Goal: Task Accomplishment & Management: Manage account settings

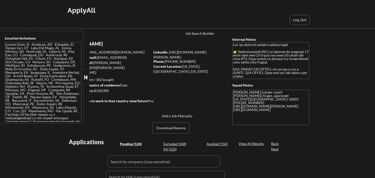
select select ""pending""
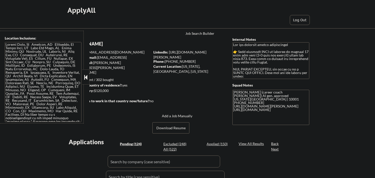
select select ""pending""
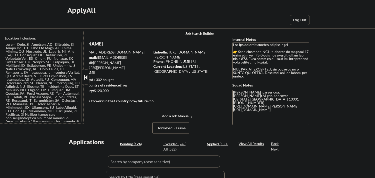
select select ""pending""
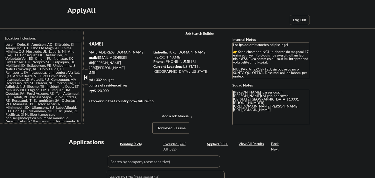
select select ""pending""
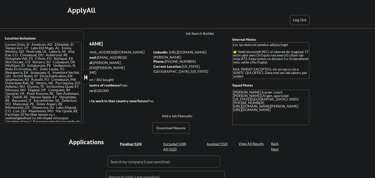
select select ""pending""
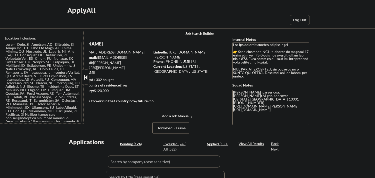
select select ""pending""
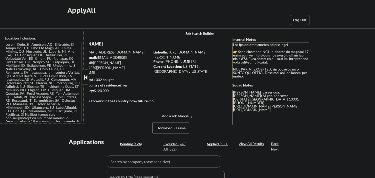
select select ""pending""
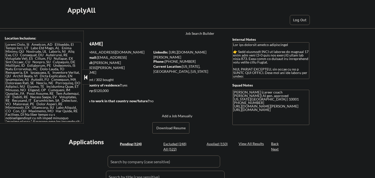
select select ""pending""
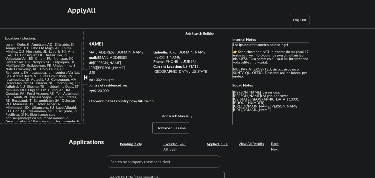
select select ""pending""
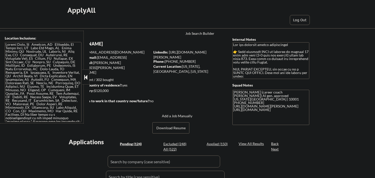
select select ""pending""
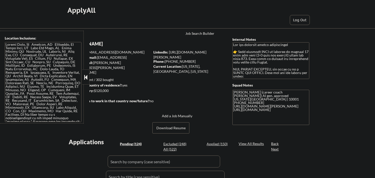
select select ""pending""
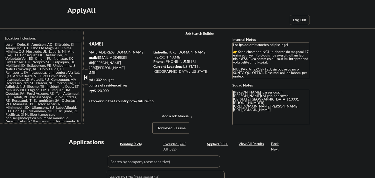
select select ""pending""
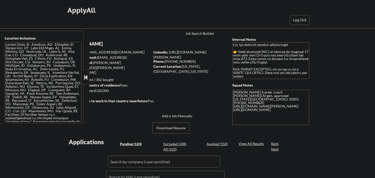
select select ""pending""
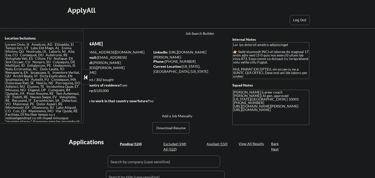
select select ""pending""
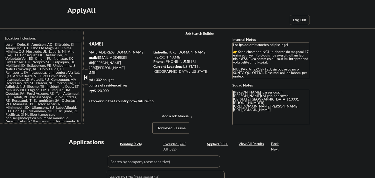
select select ""pending""
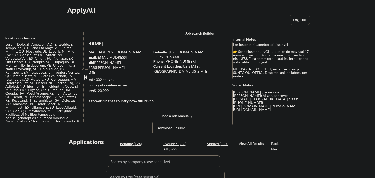
select select ""pending""
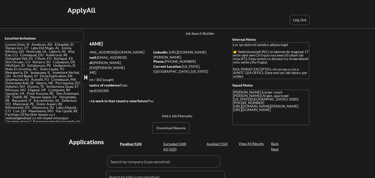
select select ""pending""
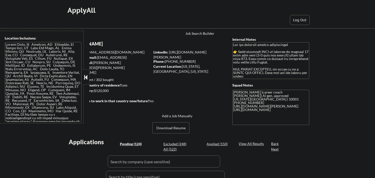
select select ""pending""
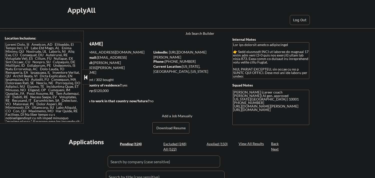
select select ""pending""
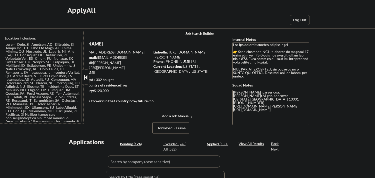
select select ""pending""
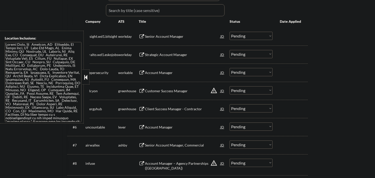
scroll to position [167, 0]
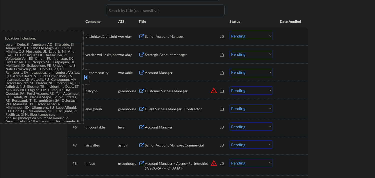
click at [88, 83] on div at bounding box center [86, 77] width 7 height 15
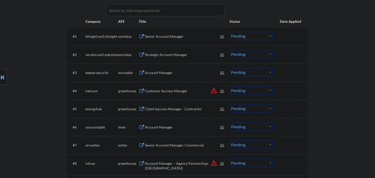
click at [46, 103] on div "Location Inclusions:" at bounding box center [45, 77] width 90 height 93
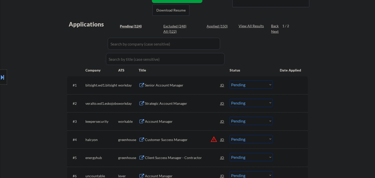
scroll to position [83, 0]
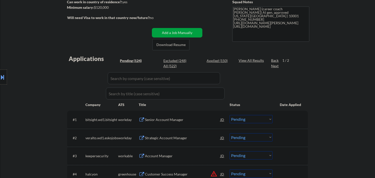
select select ""pending""
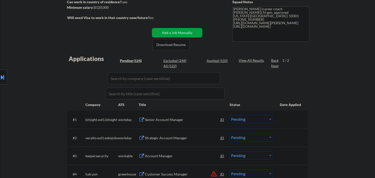
select select ""pending""
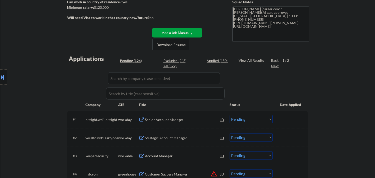
select select ""pending""
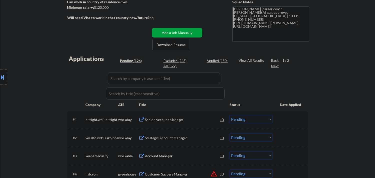
select select ""pending""
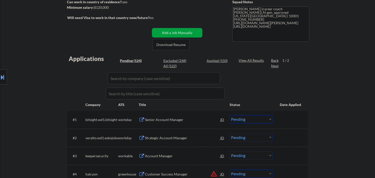
select select ""pending""
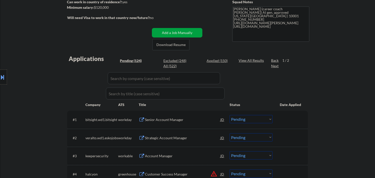
select select ""pending""
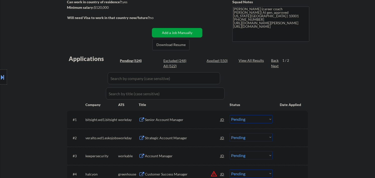
select select ""pending""
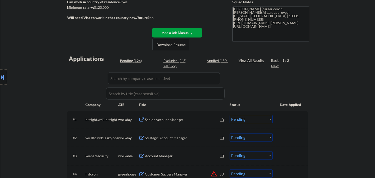
select select ""pending""
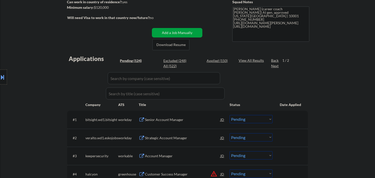
select select ""pending""
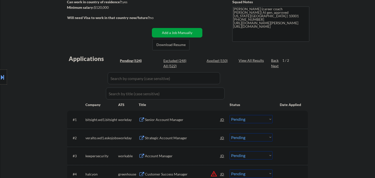
select select ""pending""
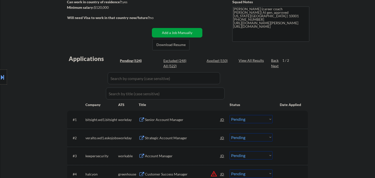
select select ""pending""
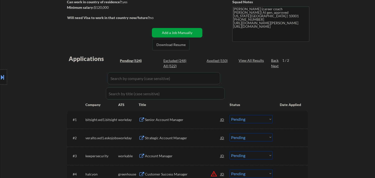
select select ""pending""
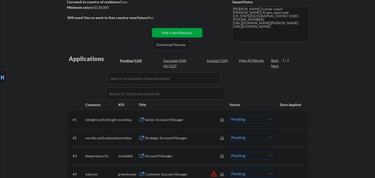
select select ""pending""
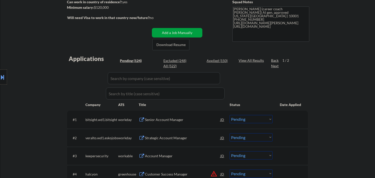
select select ""pending""
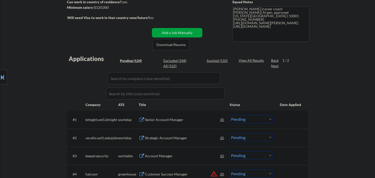
select select ""pending""
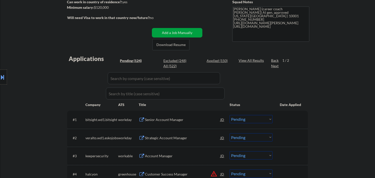
select select ""pending""
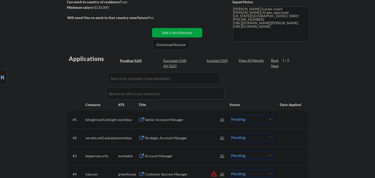
select select ""pending""
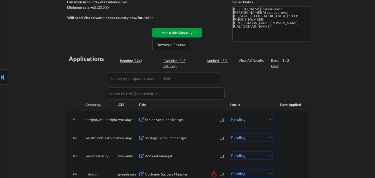
select select ""pending""
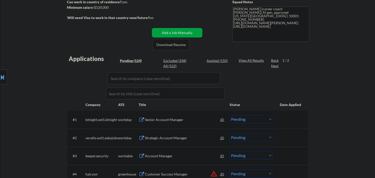
select select ""pending""
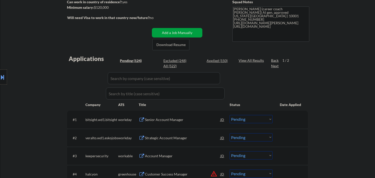
select select ""pending""
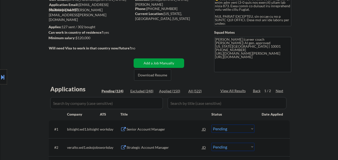
scroll to position [33, 0]
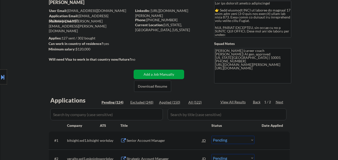
click at [170, 102] on div "Applied (150)" at bounding box center [171, 102] width 25 height 5
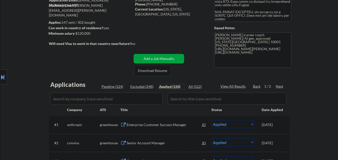
scroll to position [50, 0]
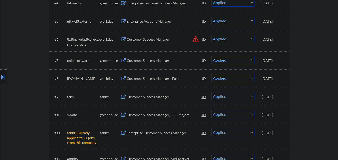
scroll to position [100, 0]
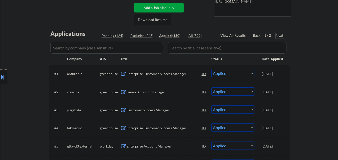
click at [282, 37] on div "Next" at bounding box center [280, 35] width 8 height 5
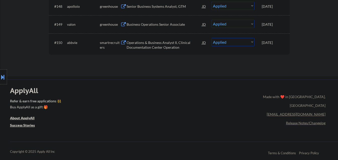
scroll to position [1076, 0]
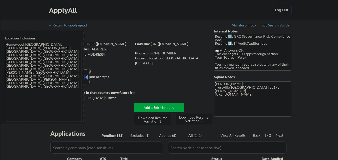
select select ""pending""
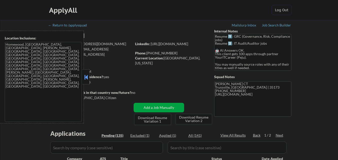
select select ""pending""
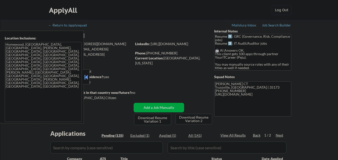
select select ""pending""
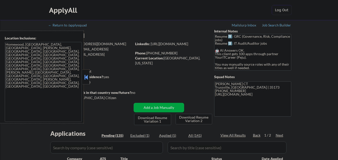
select select ""pending""
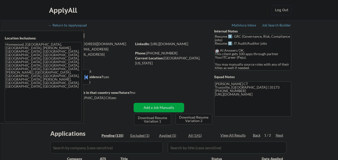
select select ""pending""
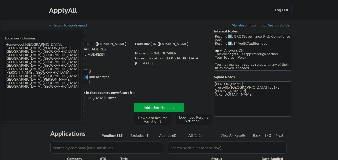
select select ""pending""
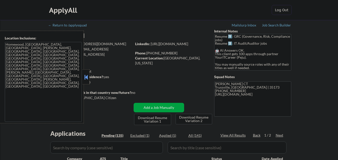
select select ""pending""
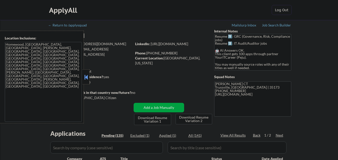
select select ""pending""
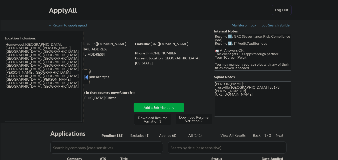
select select ""pending""
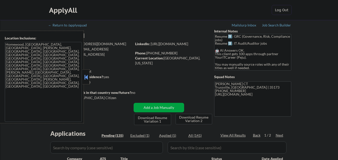
select select ""pending""
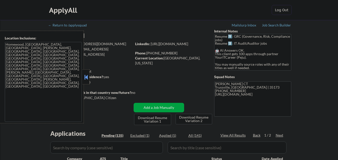
select select ""pending""
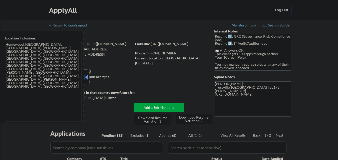
select select ""pending""
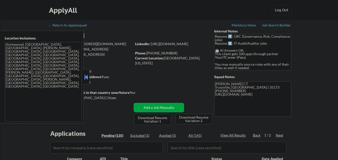
select select ""pending""
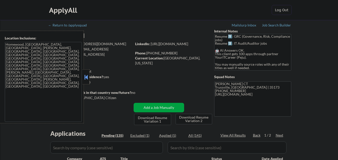
select select ""pending""
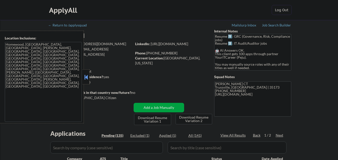
select select ""pending""
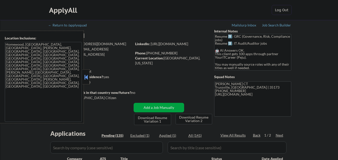
select select ""pending""
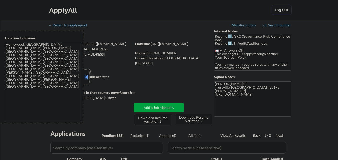
select select ""pending""
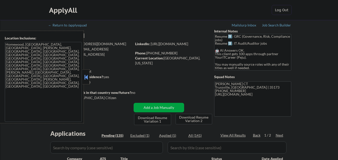
select select ""pending""
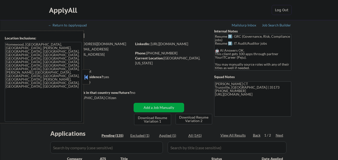
select select ""pending""
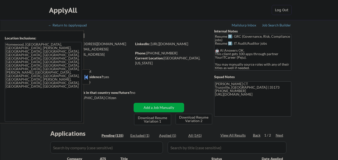
select select ""pending""
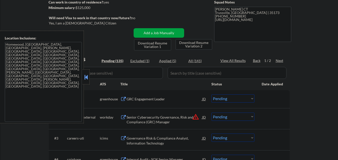
scroll to position [75, 0]
click at [84, 80] on button at bounding box center [86, 78] width 6 height 8
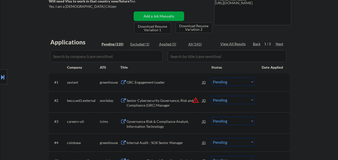
scroll to position [100, 0]
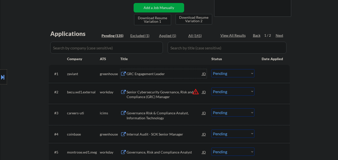
click at [162, 76] on div "GRC Engagement Leader" at bounding box center [165, 74] width 76 height 5
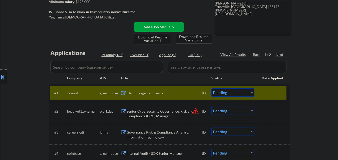
scroll to position [125, 0]
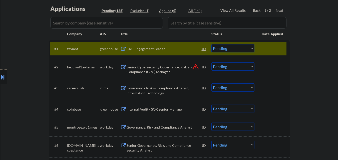
click at [233, 48] on select "Choose an option... Pending Applied Excluded (Questions) Excluded (Expired) Exc…" at bounding box center [232, 48] width 43 height 8
click at [211, 44] on select "Choose an option... Pending Applied Excluded (Questions) Excluded (Expired) Exc…" at bounding box center [232, 48] width 43 height 8
select select ""pending""
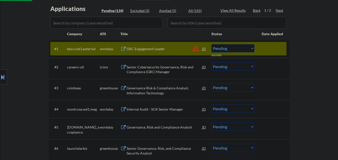
click at [272, 49] on div at bounding box center [273, 48] width 22 height 9
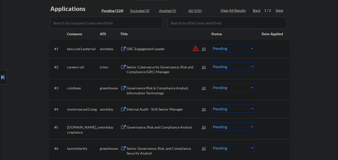
scroll to position [150, 0]
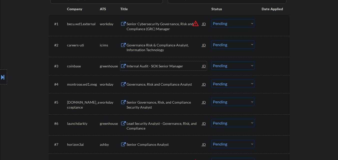
click at [174, 66] on div "Internal Audit - SOX Senior Manager" at bounding box center [165, 66] width 76 height 5
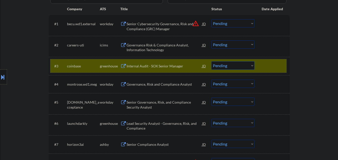
click at [138, 61] on div "#3 coinbase greenhouse Internal Audit - SOX Senior Manager JD Choose an option.…" at bounding box center [168, 66] width 236 height 14
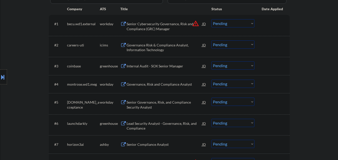
click at [145, 67] on div "Internal Audit - SOX Senior Manager" at bounding box center [165, 66] width 76 height 5
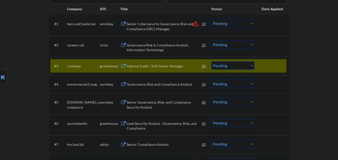
drag, startPoint x: 227, startPoint y: 65, endPoint x: 227, endPoint y: 70, distance: 4.3
click at [227, 65] on select "Choose an option... Pending Applied Excluded (Questions) Excluded (Expired) Exc…" at bounding box center [232, 66] width 43 height 8
click at [211, 62] on select "Choose an option... Pending Applied Excluded (Questions) Excluded (Expired) Exc…" at bounding box center [232, 66] width 43 height 8
drag, startPoint x: 270, startPoint y: 60, endPoint x: 267, endPoint y: 63, distance: 4.4
click at [271, 60] on div "#3 coinbase greenhouse Internal Audit - SOX Senior Manager JD Choose an option.…" at bounding box center [168, 66] width 236 height 14
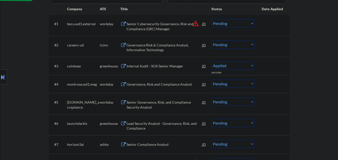
select select ""pending""
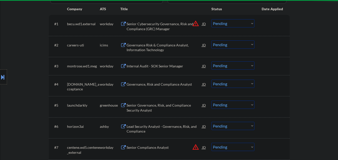
click at [177, 107] on div "Senior Governance, Risk, and Compliance Security Analyst" at bounding box center [165, 108] width 76 height 10
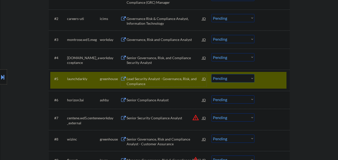
scroll to position [200, 0]
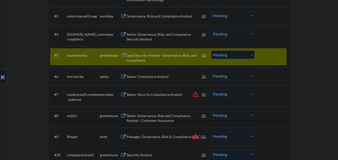
click at [245, 60] on div "#5 launchdarkly greenhouse Lead Security Analyst - Governance, Risk, and Compli…" at bounding box center [168, 57] width 236 height 17
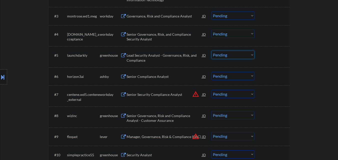
click at [246, 57] on select "Choose an option... Pending Applied Excluded (Questions) Excluded (Expired) Exc…" at bounding box center [232, 55] width 43 height 8
click at [211, 51] on select "Choose an option... Pending Applied Excluded (Questions) Excluded (Expired) Exc…" at bounding box center [232, 55] width 43 height 8
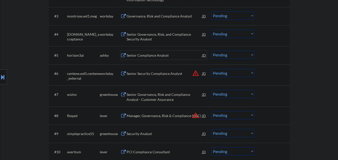
click at [161, 55] on div "Senior Compliance Analyst" at bounding box center [165, 55] width 76 height 5
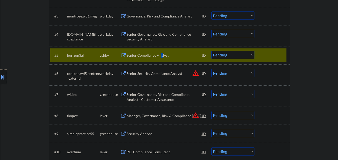
click at [227, 57] on select "Choose an option... Pending Applied Excluded (Questions) Excluded (Expired) Exc…" at bounding box center [232, 55] width 43 height 8
click at [211, 51] on select "Choose an option... Pending Applied Excluded (Questions) Excluded (Expired) Exc…" at bounding box center [232, 55] width 43 height 8
select select ""pending""
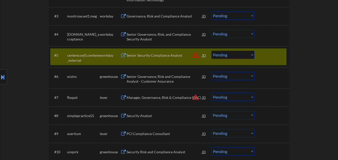
click at [267, 54] on div at bounding box center [273, 55] width 22 height 9
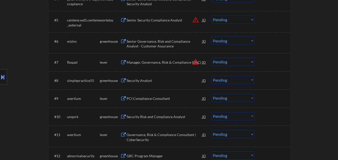
scroll to position [250, 0]
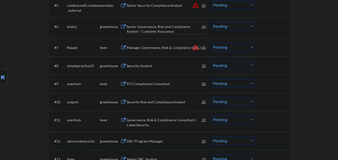
click at [158, 29] on div "Senior Governance, Risk and Compliance Analyst - Customer Assurance" at bounding box center [165, 29] width 76 height 10
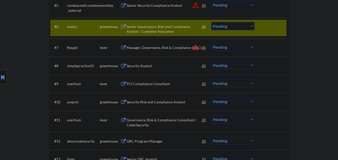
click at [234, 28] on select "Choose an option... Pending Applied Excluded (Questions) Excluded (Expired) Exc…" at bounding box center [232, 26] width 43 height 8
click at [211, 22] on select "Choose an option... Pending Applied Excluded (Questions) Excluded (Expired) Exc…" at bounding box center [232, 26] width 43 height 8
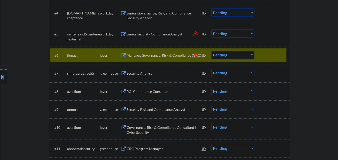
scroll to position [225, 0]
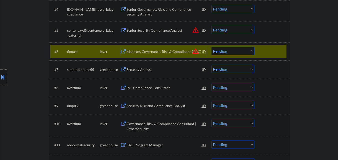
click at [162, 52] on div "Manager, Governance, Risk & Compliance (GRC)" at bounding box center [165, 51] width 76 height 5
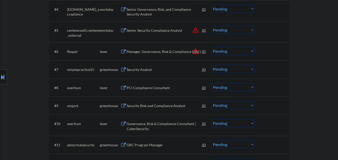
click at [0, 74] on button at bounding box center [3, 77] width 6 height 8
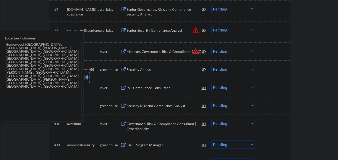
click at [87, 76] on button at bounding box center [86, 78] width 6 height 8
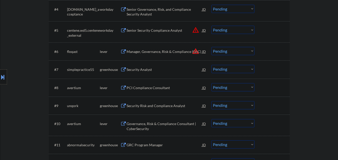
click at [241, 50] on select "Choose an option... Pending Applied Excluded (Questions) Excluded (Expired) Exc…" at bounding box center [232, 51] width 43 height 8
click at [211, 47] on select "Choose an option... Pending Applied Excluded (Questions) Excluded (Expired) Exc…" at bounding box center [232, 51] width 43 height 8
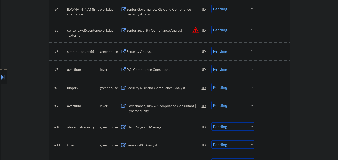
click at [154, 51] on div "Security Analyst" at bounding box center [165, 51] width 76 height 5
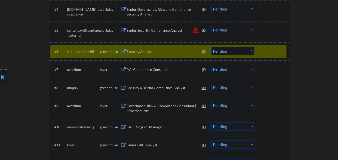
click at [237, 52] on select "Choose an option... Pending Applied Excluded (Questions) Excluded (Expired) Exc…" at bounding box center [232, 51] width 43 height 8
click at [211, 47] on select "Choose an option... Pending Applied Excluded (Questions) Excluded (Expired) Exc…" at bounding box center [232, 51] width 43 height 8
drag, startPoint x: 244, startPoint y: 55, endPoint x: 244, endPoint y: 52, distance: 2.8
click at [244, 54] on select "Choose an option... Pending Applied Excluded (Questions) Excluded (Expired) Exc…" at bounding box center [232, 51] width 43 height 8
select select ""pending""
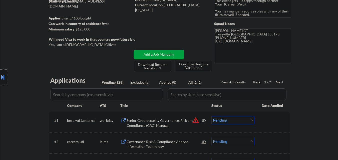
scroll to position [100, 0]
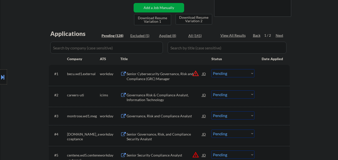
click at [189, 35] on div "All (141)" at bounding box center [200, 35] width 25 height 5
select select ""applied""
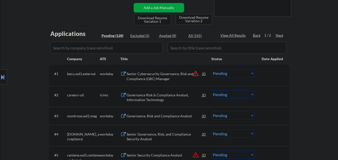
select select ""applied""
select select ""excluded__bad_match_""
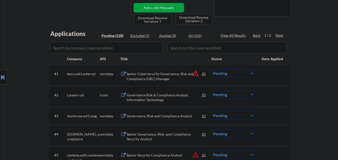
select select ""excluded__expired_""
select select ""excluded__location_""
select select ""excluded__bad_match_""
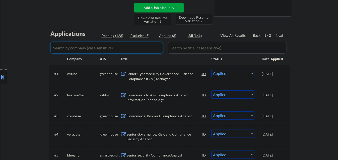
click at [103, 49] on input "input" at bounding box center [106, 48] width 113 height 12
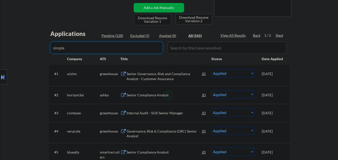
type input "simple"
click at [39, 45] on div "Location Inclusions: Homewood, AL Mountain Brook, AL Vestavia Hills, AL Hoover,…" at bounding box center [45, 77] width 90 height 93
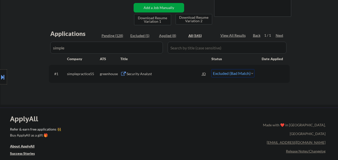
click at [247, 73] on select "Choose an option... Pending Applied Excluded (Questions) Excluded (Expired) Exc…" at bounding box center [232, 73] width 43 height 8
select select ""excluded__salary_""
click at [211, 69] on select "Choose an option... Pending Applied Excluded (Questions) Excluded (Expired) Exc…" at bounding box center [232, 73] width 43 height 8
click at [116, 36] on div "Pending (128)" at bounding box center [114, 35] width 25 height 5
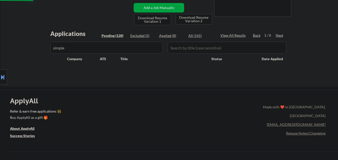
click at [123, 50] on input "input" at bounding box center [106, 48] width 113 height 12
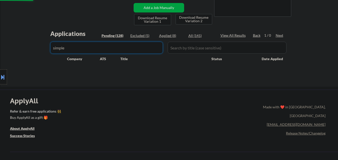
click at [123, 49] on input "input" at bounding box center [106, 48] width 113 height 12
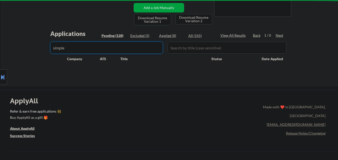
click at [123, 50] on input "input" at bounding box center [106, 48] width 113 height 12
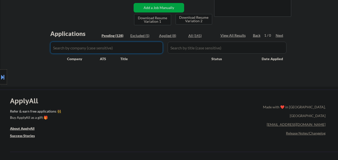
click at [39, 54] on div "Location Inclusions: Homewood, AL Mountain Brook, AL Vestavia Hills, AL Hoover,…" at bounding box center [45, 77] width 90 height 93
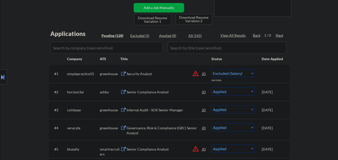
select select ""pending""
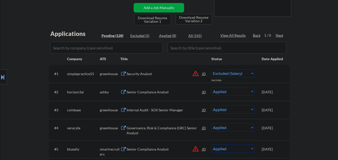
select select ""pending""
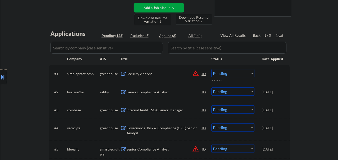
select select ""pending""
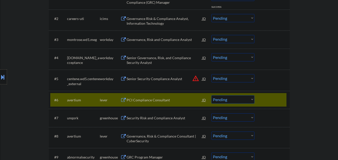
scroll to position [225, 0]
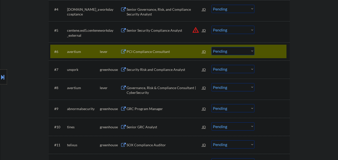
click at [273, 50] on div at bounding box center [273, 51] width 22 height 9
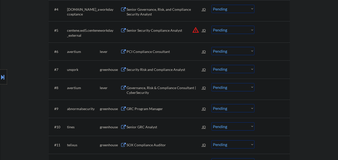
click at [149, 54] on div "PCI Compliance Consultant" at bounding box center [165, 51] width 76 height 5
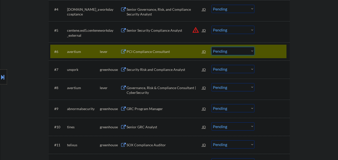
click at [234, 49] on select "Choose an option... Pending Applied Excluded (Questions) Excluded (Expired) Exc…" at bounding box center [232, 51] width 43 height 8
click at [211, 47] on select "Choose an option... Pending Applied Excluded (Questions) Excluded (Expired) Exc…" at bounding box center [232, 51] width 43 height 8
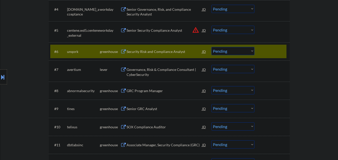
click at [149, 51] on div "Security Risk and Compliance Analyst" at bounding box center [165, 51] width 76 height 5
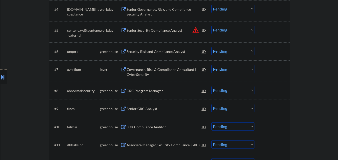
drag, startPoint x: 241, startPoint y: 50, endPoint x: 241, endPoint y: 52, distance: 2.6
click at [241, 50] on select "Choose an option... Pending Applied Excluded (Questions) Excluded (Expired) Exc…" at bounding box center [232, 51] width 43 height 8
click at [211, 47] on select "Choose an option... Pending Applied Excluded (Questions) Excluded (Expired) Exc…" at bounding box center [232, 51] width 43 height 8
click at [168, 52] on div "Security Risk and Compliance Analyst" at bounding box center [165, 51] width 76 height 5
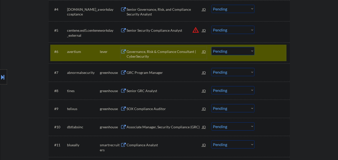
click at [236, 50] on select "Choose an option... Pending Applied Excluded (Questions) Excluded (Expired) Exc…" at bounding box center [232, 51] width 43 height 8
click at [211, 47] on select "Choose an option... Pending Applied Excluded (Questions) Excluded (Expired) Exc…" at bounding box center [232, 51] width 43 height 8
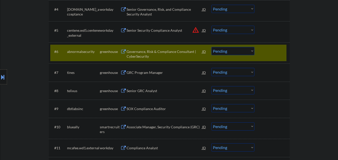
click at [159, 52] on div "Governance, Risk & Compliance Consultant | CyberSecurity" at bounding box center [165, 54] width 76 height 10
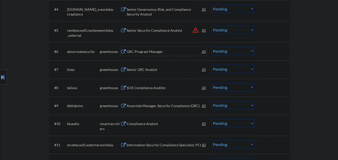
click at [235, 53] on select "Choose an option... Pending Applied Excluded (Questions) Excluded (Expired) Exc…" at bounding box center [232, 51] width 43 height 8
click at [211, 47] on select "Choose an option... Pending Applied Excluded (Questions) Excluded (Expired) Exc…" at bounding box center [232, 51] width 43 height 8
click at [276, 51] on div at bounding box center [273, 51] width 22 height 9
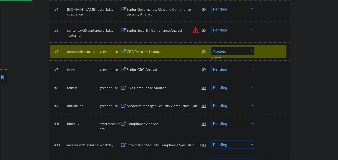
select select ""pending""
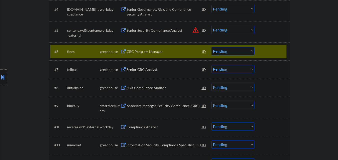
drag, startPoint x: 232, startPoint y: 75, endPoint x: 40, endPoint y: 51, distance: 193.9
click at [40, 51] on div "Location Inclusions: Homewood, AL Mountain Brook, AL Vestavia Hills, AL Hoover,…" at bounding box center [45, 77] width 90 height 93
click at [147, 50] on div "Senior GRC Analyst" at bounding box center [165, 51] width 76 height 5
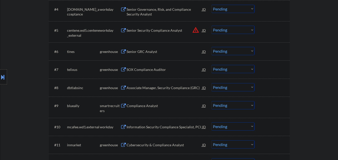
type textarea "Frank CT Trussville, AL | 35173 205-936-5265 https://www.linkedin.com/in/ikenna…"
click at [168, 50] on div "Senior GRC Analyst" at bounding box center [165, 51] width 76 height 5
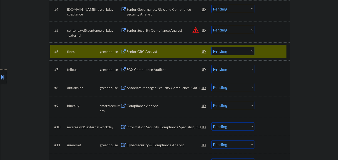
click at [239, 51] on select "Choose an option... Pending Applied Excluded (Questions) Excluded (Expired) Exc…" at bounding box center [232, 51] width 43 height 8
click at [211, 47] on select "Choose an option... Pending Applied Excluded (Questions) Excluded (Expired) Exc…" at bounding box center [232, 51] width 43 height 8
click at [274, 50] on div at bounding box center [273, 51] width 22 height 9
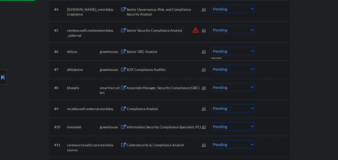
click at [158, 50] on div "Senior GRC Analyst" at bounding box center [165, 51] width 76 height 5
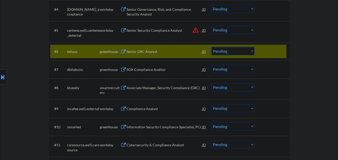
click at [241, 53] on select "Choose an option... Pending Applied Excluded (Questions) Excluded (Expired) Exc…" at bounding box center [232, 51] width 43 height 8
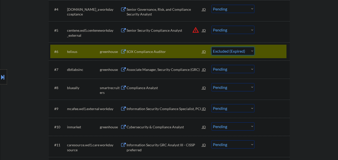
click at [211, 47] on select "Choose an option... Pending Applied Excluded (Questions) Excluded (Expired) Exc…" at bounding box center [232, 51] width 43 height 8
click at [279, 51] on div at bounding box center [273, 51] width 22 height 9
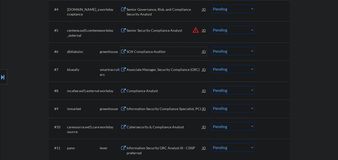
click at [159, 50] on div "SOX Compliance Auditor" at bounding box center [165, 51] width 76 height 5
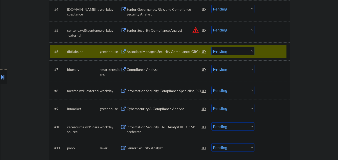
click at [227, 51] on select "Choose an option... Pending Applied Excluded (Questions) Excluded (Expired) Exc…" at bounding box center [232, 51] width 43 height 8
click at [211, 47] on select "Choose an option... Pending Applied Excluded (Questions) Excluded (Expired) Exc…" at bounding box center [232, 51] width 43 height 8
select select ""pending""
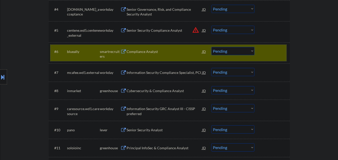
click at [273, 55] on div at bounding box center [273, 51] width 22 height 9
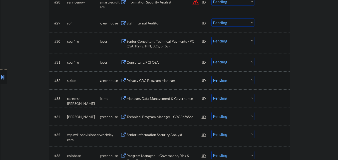
scroll to position [700, 0]
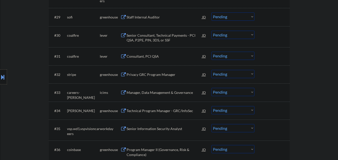
click at [157, 19] on div "Staff Internal Auditor" at bounding box center [165, 17] width 76 height 5
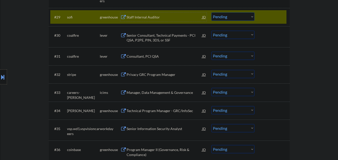
click at [272, 21] on div at bounding box center [273, 17] width 22 height 9
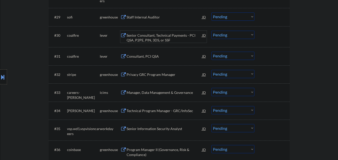
click at [160, 40] on div "Senior Consultant, Technical Payments - PCI QSA, P2PE, PIN, 3DS, or SSF" at bounding box center [165, 38] width 76 height 10
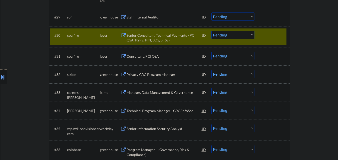
click at [238, 36] on select "Choose an option... Pending Applied Excluded (Questions) Excluded (Expired) Exc…" at bounding box center [232, 35] width 43 height 8
click at [184, 34] on div "Senior Consultant, Technical Payments - PCI QSA, P2PE, PIN, 3DS, or SSF" at bounding box center [165, 38] width 76 height 10
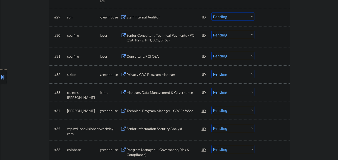
click at [235, 36] on select "Choose an option... Pending Applied Excluded (Questions) Excluded (Expired) Exc…" at bounding box center [232, 35] width 43 height 8
click at [211, 31] on select "Choose an option... Pending Applied Excluded (Questions) Excluded (Expired) Exc…" at bounding box center [232, 35] width 43 height 8
select select ""pending""
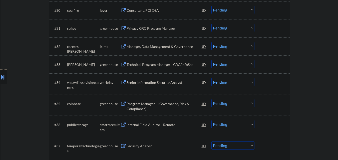
scroll to position [750, 0]
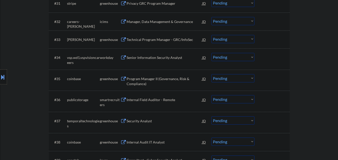
click at [158, 42] on div "Technical Program Manager - GRC/InfoSec" at bounding box center [165, 39] width 76 height 5
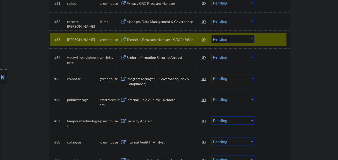
click at [244, 41] on select "Choose an option... Pending Applied Excluded (Questions) Excluded (Expired) Exc…" at bounding box center [232, 39] width 43 height 8
click at [211, 35] on select "Choose an option... Pending Applied Excluded (Questions) Excluded (Expired) Exc…" at bounding box center [232, 39] width 43 height 8
select select ""pending""
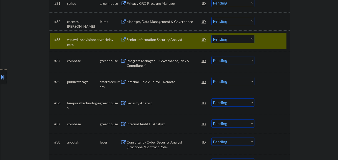
click at [272, 39] on div at bounding box center [273, 39] width 22 height 9
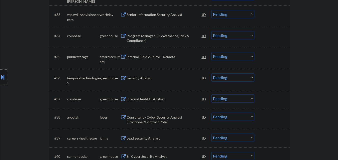
scroll to position [800, 0]
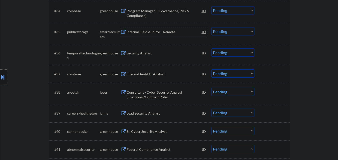
click at [158, 33] on div "Internal Field Auditor - Remote" at bounding box center [165, 32] width 76 height 5
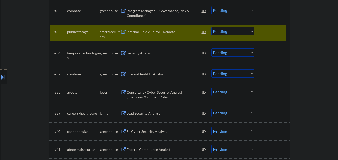
click at [240, 28] on select "Choose an option... Pending Applied Excluded (Questions) Excluded (Expired) Exc…" at bounding box center [232, 31] width 43 height 8
click at [211, 27] on select "Choose an option... Pending Applied Excluded (Questions) Excluded (Expired) Exc…" at bounding box center [232, 31] width 43 height 8
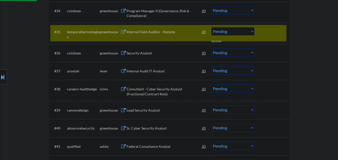
click at [165, 33] on div "Internal Field Auditor - Remote" at bounding box center [165, 32] width 76 height 5
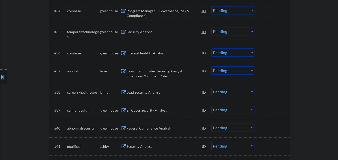
click at [231, 30] on select "Choose an option... Pending Applied Excluded (Questions) Excluded (Expired) Exc…" at bounding box center [232, 31] width 43 height 8
click at [211, 27] on select "Choose an option... Pending Applied Excluded (Questions) Excluded (Expired) Exc…" at bounding box center [232, 31] width 43 height 8
select select ""pending""
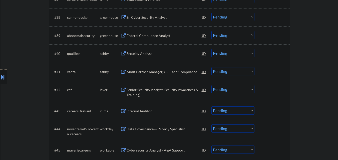
scroll to position [875, 0]
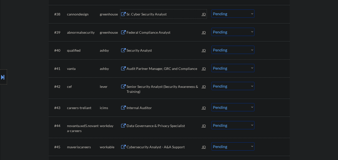
click at [170, 13] on div "Sr. Cyber Security Analyst" at bounding box center [165, 14] width 76 height 5
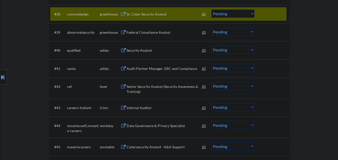
click at [246, 15] on select "Choose an option... Pending Applied Excluded (Questions) Excluded (Expired) Exc…" at bounding box center [232, 14] width 43 height 8
click at [211, 10] on select "Choose an option... Pending Applied Excluded (Questions) Excluded (Expired) Exc…" at bounding box center [232, 14] width 43 height 8
select select ""pending""
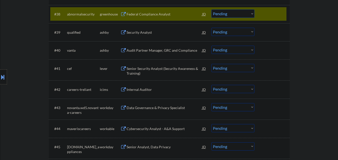
click at [177, 13] on div "Federal Compliance Analyst" at bounding box center [165, 14] width 76 height 5
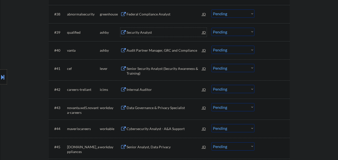
click at [160, 33] on div "Security Analyst" at bounding box center [165, 32] width 76 height 5
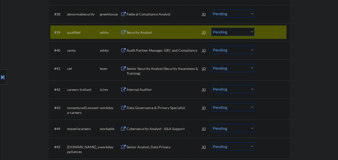
drag, startPoint x: 235, startPoint y: 31, endPoint x: 232, endPoint y: 34, distance: 3.7
click at [235, 31] on select "Choose an option... Pending Applied Excluded (Questions) Excluded (Expired) Exc…" at bounding box center [232, 32] width 43 height 8
click at [211, 28] on select "Choose an option... Pending Applied Excluded (Questions) Excluded (Expired) Exc…" at bounding box center [232, 32] width 43 height 8
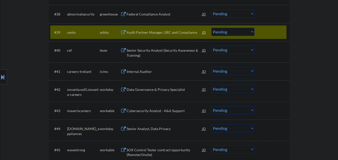
click at [166, 32] on div "Audit Partner Manager, GRC and Compliance" at bounding box center [165, 32] width 76 height 5
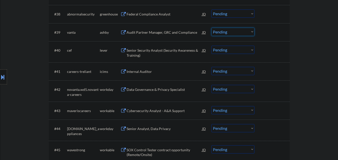
click at [225, 34] on select "Choose an option... Pending Applied Excluded (Questions) Excluded (Expired) Exc…" at bounding box center [232, 32] width 43 height 8
click at [211, 28] on select "Choose an option... Pending Applied Excluded (Questions) Excluded (Expired) Exc…" at bounding box center [232, 32] width 43 height 8
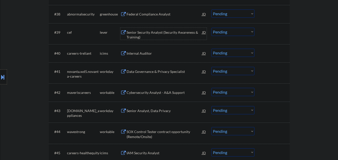
click at [157, 33] on div "Senior Security Analyst (Security Awareness & Training)" at bounding box center [165, 35] width 76 height 10
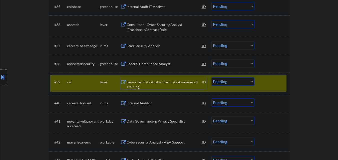
scroll to position [806, 0]
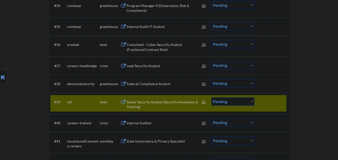
click at [144, 103] on div "Senior Security Analyst (Security Awareness & Training)" at bounding box center [165, 105] width 76 height 10
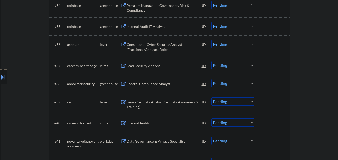
click at [156, 46] on div "Consultant - Cyber Security Analyst (Fractional/Contract Role)" at bounding box center [165, 47] width 76 height 10
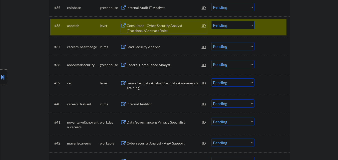
scroll to position [856, 0]
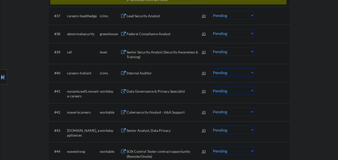
click at [250, 52] on select "Choose an option... Pending Applied Excluded (Questions) Excluded (Expired) Exc…" at bounding box center [232, 52] width 43 height 8
click at [211, 48] on select "Choose an option... Pending Applied Excluded (Questions) Excluded (Expired) Exc…" at bounding box center [232, 52] width 43 height 8
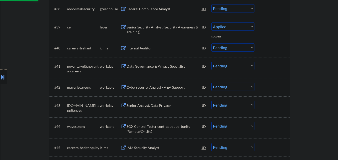
click at [275, 27] on div at bounding box center [273, 27] width 22 height 9
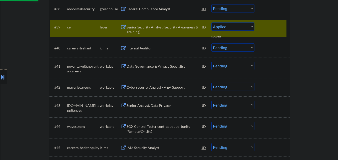
select select ""pending""
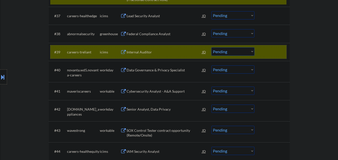
click at [272, 52] on div at bounding box center [273, 52] width 22 height 9
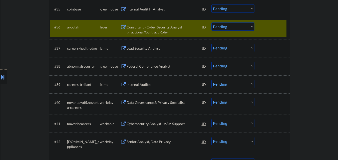
scroll to position [806, 0]
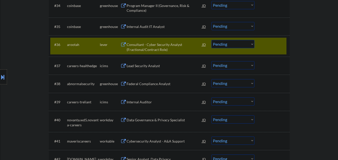
click at [231, 42] on select "Choose an option... Pending Applied Excluded (Questions) Excluded (Expired) Exc…" at bounding box center [232, 44] width 43 height 8
click at [211, 40] on select "Choose an option... Pending Applied Excluded (Questions) Excluded (Expired) Exc…" at bounding box center [232, 44] width 43 height 8
select select ""pending""
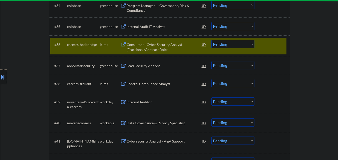
click at [276, 41] on div at bounding box center [273, 44] width 22 height 9
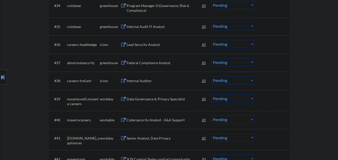
click at [276, 42] on div at bounding box center [273, 44] width 22 height 9
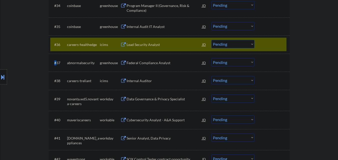
click at [276, 42] on div at bounding box center [273, 44] width 22 height 9
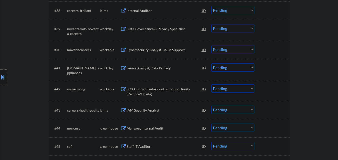
scroll to position [881, 0]
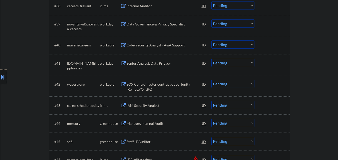
click at [278, 46] on div at bounding box center [273, 45] width 22 height 9
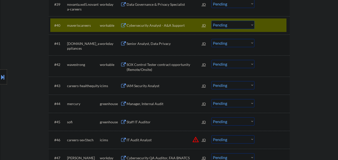
scroll to position [896, 0]
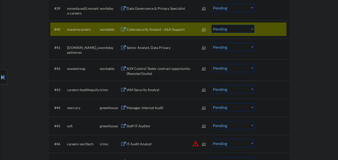
click at [163, 33] on div "Cybersecurity Analyst - A&A Support" at bounding box center [165, 29] width 76 height 9
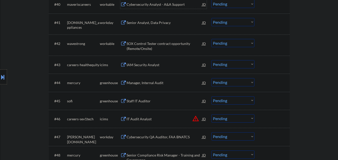
scroll to position [846, 0]
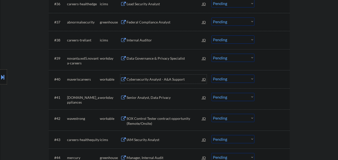
click at [243, 79] on select "Choose an option... Pending Applied Excluded (Questions) Excluded (Expired) Exc…" at bounding box center [232, 79] width 43 height 8
click at [211, 75] on select "Choose an option... Pending Applied Excluded (Questions) Excluded (Expired) Exc…" at bounding box center [232, 79] width 43 height 8
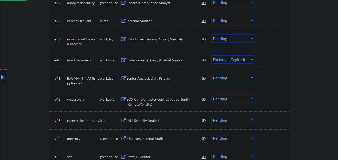
scroll to position [871, 0]
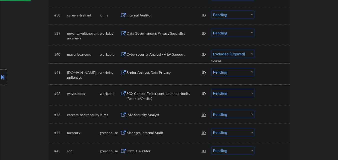
select select ""pending""
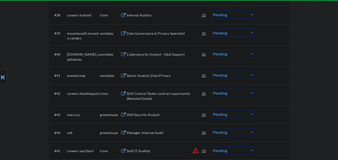
click at [159, 77] on div "Senior Analyst, Data Privacy" at bounding box center [165, 75] width 76 height 5
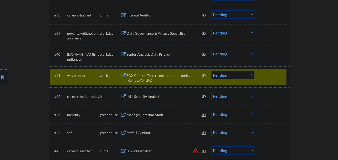
click at [230, 75] on select "Choose an option... Pending Applied Excluded (Questions) Excluded (Expired) Exc…" at bounding box center [232, 75] width 43 height 8
click at [211, 71] on select "Choose an option... Pending Applied Excluded (Questions) Excluded (Expired) Exc…" at bounding box center [232, 75] width 43 height 8
select select ""pending""
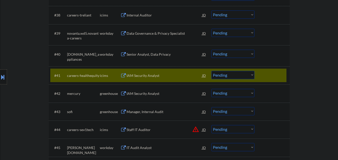
click at [276, 76] on div at bounding box center [273, 75] width 22 height 9
click at [273, 75] on div at bounding box center [273, 75] width 22 height 9
click at [269, 74] on div at bounding box center [273, 75] width 22 height 9
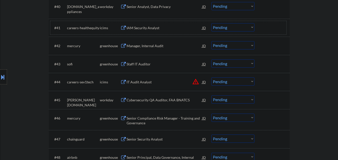
scroll to position [922, 0]
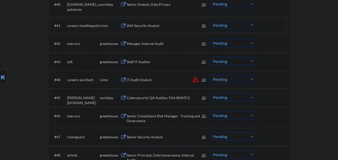
click at [161, 81] on div "IT Audit Analyst" at bounding box center [165, 80] width 76 height 5
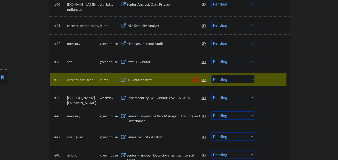
click at [195, 80] on button "warning_amber" at bounding box center [195, 79] width 7 height 7
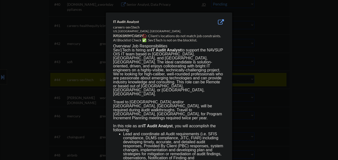
click at [272, 76] on div at bounding box center [169, 80] width 338 height 160
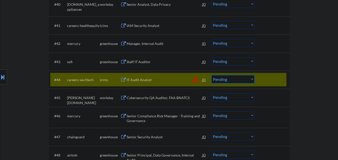
click at [239, 78] on select "Choose an option... Pending Applied Excluded (Questions) Excluded (Expired) Exc…" at bounding box center [232, 79] width 43 height 8
click at [211, 75] on select "Choose an option... Pending Applied Excluded (Questions) Excluded (Expired) Exc…" at bounding box center [232, 79] width 43 height 8
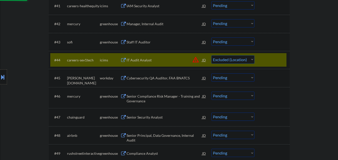
scroll to position [947, 0]
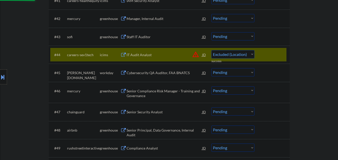
select select ""pending""
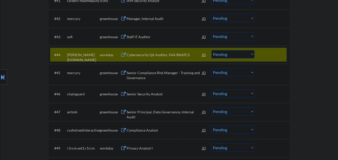
click at [265, 55] on div at bounding box center [273, 54] width 22 height 9
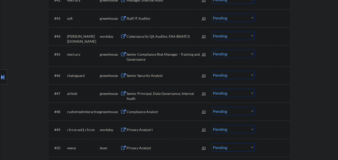
scroll to position [972, 0]
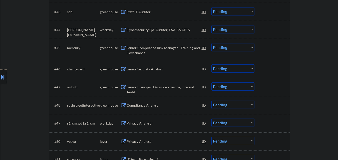
click at [160, 48] on div "Senior Compliance Risk Manager - Training and Governance" at bounding box center [165, 51] width 76 height 10
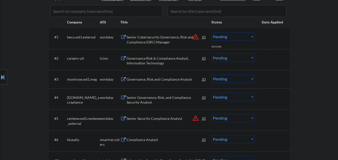
scroll to position [0, 0]
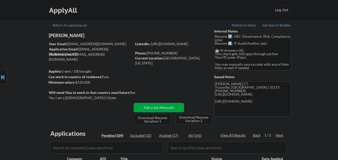
click at [186, 57] on div "Current Location: Trussville, Alabama" at bounding box center [170, 61] width 71 height 10
copy div "Alabama"
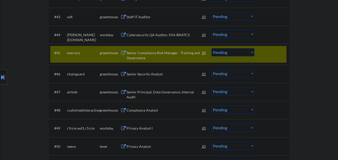
scroll to position [963, 0]
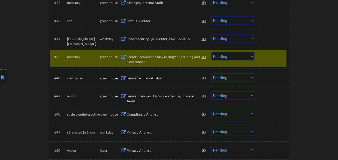
click at [230, 55] on select "Choose an option... Pending Applied Excluded (Questions) Excluded (Expired) Exc…" at bounding box center [232, 56] width 43 height 8
click at [211, 52] on select "Choose an option... Pending Applied Excluded (Questions) Excluded (Expired) Exc…" at bounding box center [232, 56] width 43 height 8
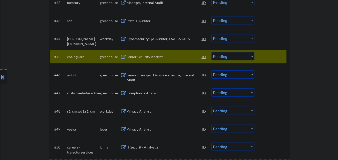
click at [160, 58] on div "Senior Security Analyst" at bounding box center [165, 57] width 76 height 5
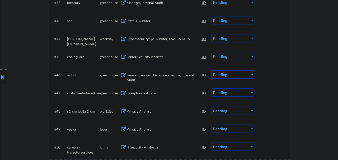
click at [240, 57] on select "Choose an option... Pending Applied Excluded (Questions) Excluded (Expired) Exc…" at bounding box center [232, 56] width 43 height 8
click at [211, 52] on select "Choose an option... Pending Applied Excluded (Questions) Excluded (Expired) Exc…" at bounding box center [232, 56] width 43 height 8
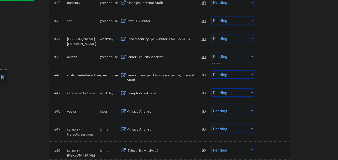
click at [159, 58] on div "Senior Security Analyst" at bounding box center [165, 57] width 76 height 5
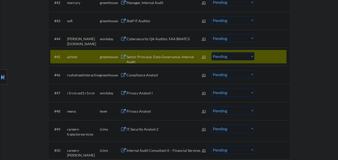
click at [242, 55] on select "Choose an option... Pending Applied Excluded (Questions) Excluded (Expired) Exc…" at bounding box center [232, 56] width 43 height 8
click at [211, 52] on select "Choose an option... Pending Applied Excluded (Questions) Excluded (Expired) Exc…" at bounding box center [232, 56] width 43 height 8
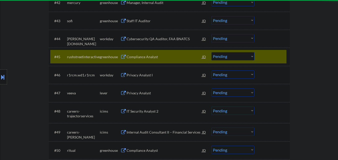
click at [150, 58] on div "Compliance Analyst" at bounding box center [165, 57] width 76 height 5
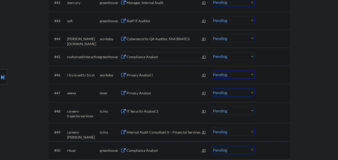
click at [234, 55] on select "Choose an option... Pending Applied Excluded (Questions) Excluded (Expired) Exc…" at bounding box center [232, 56] width 43 height 8
click at [211, 52] on select "Choose an option... Pending Applied Excluded (Questions) Excluded (Expired) Exc…" at bounding box center [232, 56] width 43 height 8
click at [271, 56] on div at bounding box center [273, 56] width 22 height 9
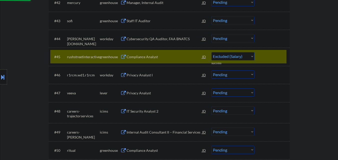
select select ""pending""
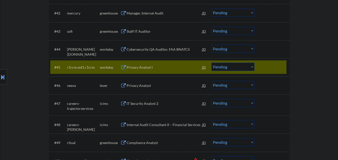
scroll to position [992, 0]
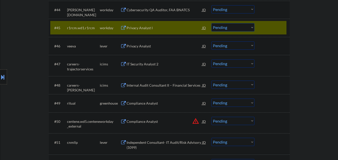
click at [276, 30] on div at bounding box center [273, 27] width 22 height 9
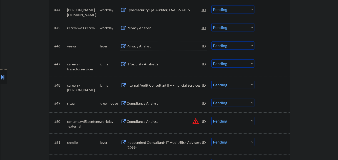
click at [143, 47] on div "Privacy Analyst" at bounding box center [165, 46] width 76 height 5
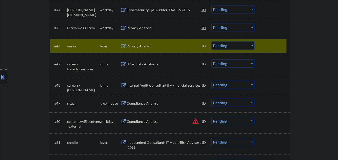
select select ""pending""
select select ""PLACEHOLDER_1427118222253""
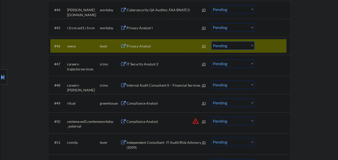
select select ""PLACEHOLDER_1427118222253""
select select ""pending""
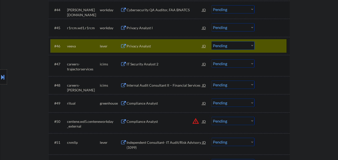
select select ""pending""
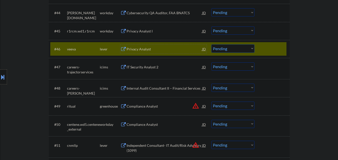
click at [269, 46] on div at bounding box center [273, 49] width 22 height 9
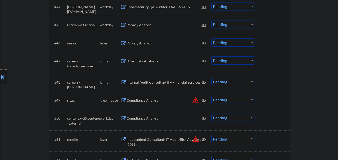
click at [269, 44] on div "#46 veeva lever Privacy Analyst JD warning_amber Choose an option... Pending Ap…" at bounding box center [168, 43] width 236 height 14
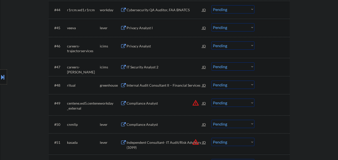
click at [273, 45] on div at bounding box center [273, 46] width 22 height 9
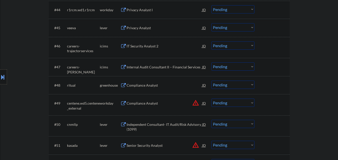
click at [278, 46] on div at bounding box center [273, 46] width 22 height 9
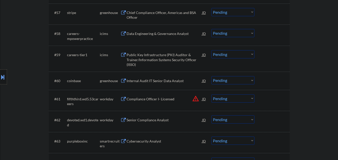
scroll to position [1322, 0]
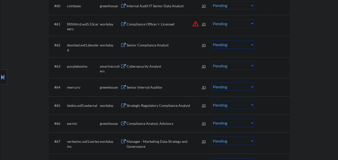
click at [155, 69] on div "Cybersecurity Analyst" at bounding box center [165, 66] width 76 height 9
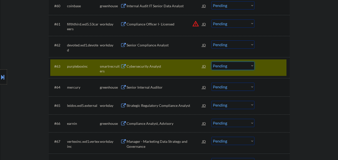
click at [242, 65] on select "Choose an option... Pending Applied Excluded (Questions) Excluded (Expired) Exc…" at bounding box center [232, 66] width 43 height 8
click at [211, 62] on select "Choose an option... Pending Applied Excluded (Questions) Excluded (Expired) Exc…" at bounding box center [232, 66] width 43 height 8
select select ""pending""
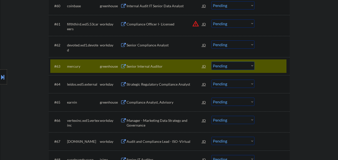
click at [266, 64] on div at bounding box center [273, 66] width 22 height 9
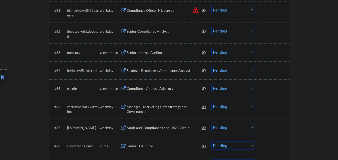
scroll to position [1347, 0]
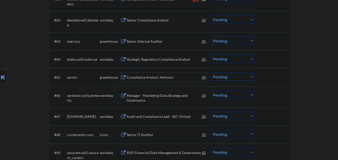
click at [166, 79] on div "Compliance Analyst, Advisory" at bounding box center [165, 77] width 76 height 5
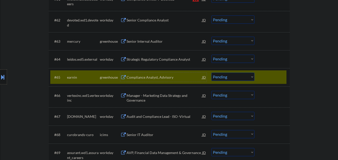
click at [234, 78] on select "Choose an option... Pending Applied Excluded (Questions) Excluded (Expired) Exc…" at bounding box center [232, 77] width 43 height 8
click at [211, 73] on select "Choose an option... Pending Applied Excluded (Questions) Excluded (Expired) Exc…" at bounding box center [232, 77] width 43 height 8
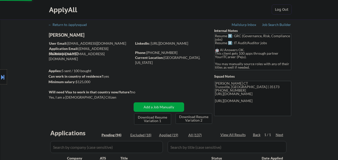
select select ""pending""
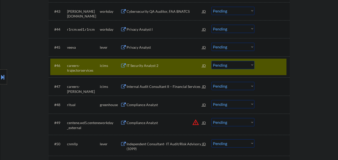
scroll to position [968, 0]
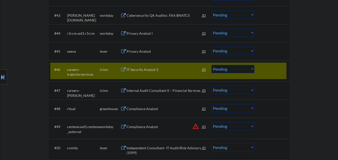
click at [273, 70] on div at bounding box center [273, 69] width 22 height 9
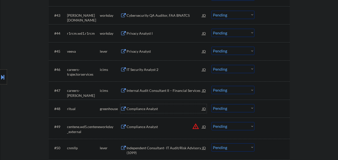
click at [154, 109] on div "Compliance Analyst" at bounding box center [165, 109] width 76 height 5
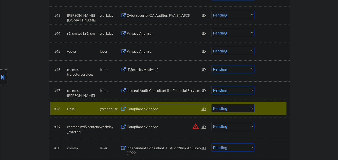
scroll to position [1018, 0]
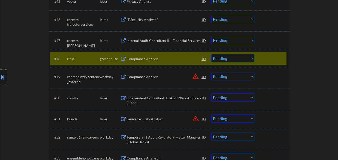
click at [244, 59] on select "Choose an option... Pending Applied Excluded (Questions) Excluded (Expired) Exc…" at bounding box center [232, 58] width 43 height 8
click at [211, 54] on select "Choose an option... Pending Applied Excluded (Questions) Excluded (Expired) Exc…" at bounding box center [232, 58] width 43 height 8
select select ""pending""
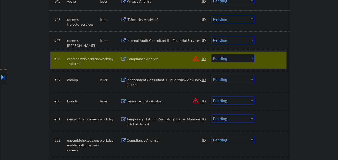
click at [277, 57] on div at bounding box center [273, 58] width 22 height 9
click at [171, 78] on div "Independent Consultant- IT Audit/Risk Advisory (1099)" at bounding box center [165, 83] width 76 height 10
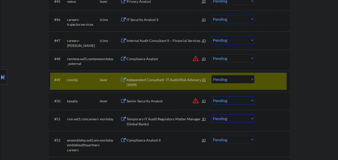
click at [272, 78] on div at bounding box center [273, 79] width 22 height 9
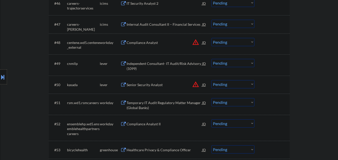
scroll to position [1043, 0]
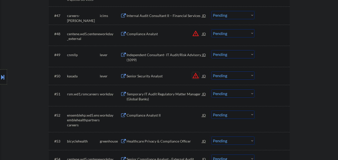
click at [194, 77] on button "warning_amber" at bounding box center [195, 75] width 7 height 7
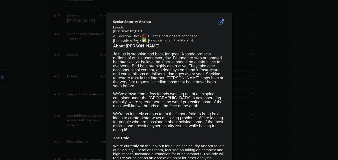
click at [273, 73] on div at bounding box center [169, 80] width 338 height 160
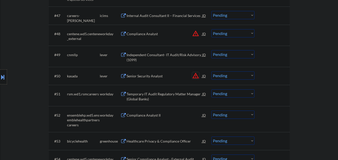
click at [196, 76] on button "warning_amber" at bounding box center [195, 75] width 7 height 7
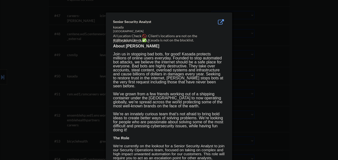
click at [271, 77] on div at bounding box center [169, 80] width 338 height 160
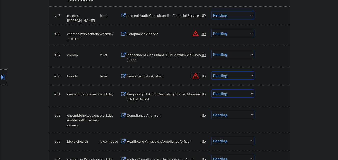
click at [195, 77] on button "warning_amber" at bounding box center [195, 75] width 7 height 7
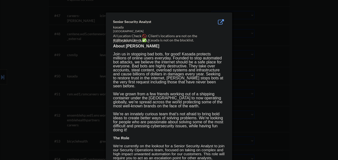
click at [262, 82] on div at bounding box center [169, 80] width 338 height 160
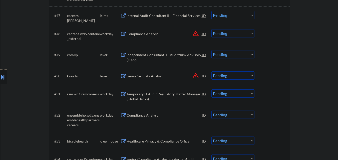
drag, startPoint x: 238, startPoint y: 77, endPoint x: 241, endPoint y: 79, distance: 3.5
click at [239, 78] on select "Choose an option... Pending Applied Excluded (Questions) Excluded (Expired) Exc…" at bounding box center [232, 76] width 43 height 8
click at [211, 72] on select "Choose an option... Pending Applied Excluded (Questions) Excluded (Expired) Exc…" at bounding box center [232, 76] width 43 height 8
click at [194, 34] on button "warning_amber" at bounding box center [195, 33] width 7 height 7
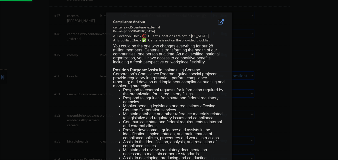
click at [250, 39] on div at bounding box center [169, 80] width 338 height 160
select select ""pending""
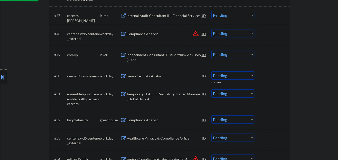
click at [234, 36] on select "Choose an option... Pending Applied Excluded (Questions) Excluded (Expired) Exc…" at bounding box center [232, 33] width 43 height 8
click at [211, 29] on select "Choose an option... Pending Applied Excluded (Questions) Excluded (Expired) Exc…" at bounding box center [232, 33] width 43 height 8
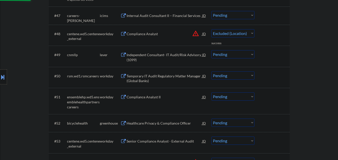
select select ""pending""
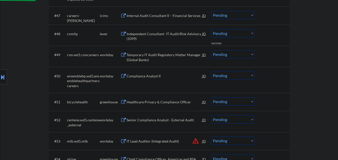
scroll to position [1068, 0]
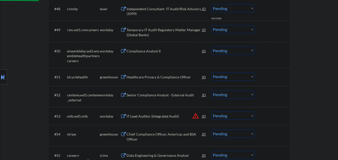
click at [164, 75] on div "Healthcare Privacy & Compliance Officer" at bounding box center [165, 77] width 76 height 9
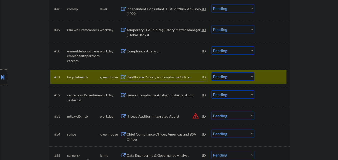
click at [243, 75] on select "Choose an option... Pending Applied Excluded (Questions) Excluded (Expired) Exc…" at bounding box center [232, 77] width 43 height 8
click at [211, 73] on select "Choose an option... Pending Applied Excluded (Questions) Excluded (Expired) Exc…" at bounding box center [232, 77] width 43 height 8
click at [282, 75] on div at bounding box center [273, 77] width 22 height 9
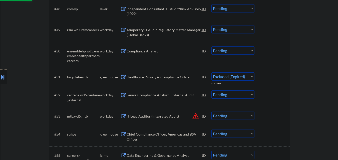
select select ""pending""
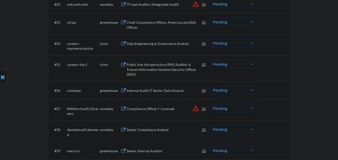
scroll to position [1168, 0]
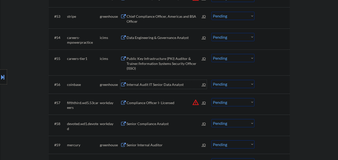
click at [168, 85] on div "Internal Audit IT Senior Data Analyst" at bounding box center [165, 84] width 76 height 5
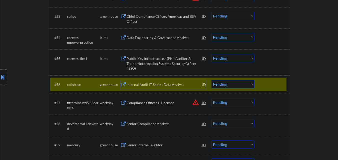
click at [279, 83] on div at bounding box center [273, 84] width 22 height 9
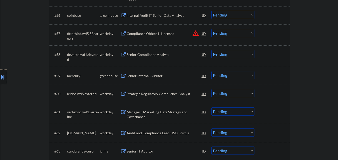
scroll to position [1243, 0]
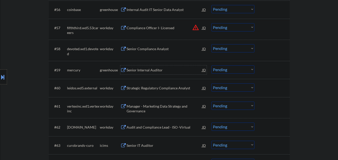
click at [151, 72] on div "Senior Internal Auditor" at bounding box center [165, 70] width 76 height 5
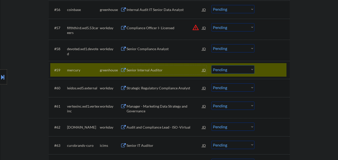
click at [273, 72] on div at bounding box center [273, 70] width 22 height 9
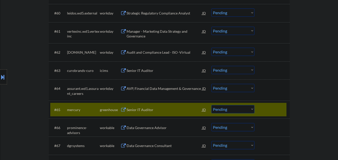
scroll to position [1343, 0]
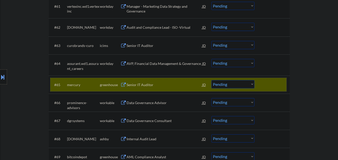
click at [281, 83] on div at bounding box center [273, 84] width 22 height 9
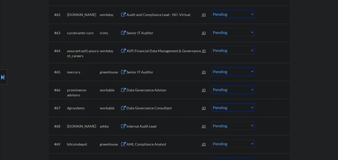
scroll to position [1368, 0]
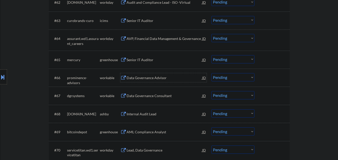
click at [158, 79] on div "Data Governance Advisor" at bounding box center [165, 78] width 76 height 5
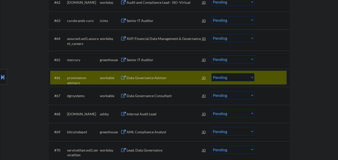
click at [272, 81] on div at bounding box center [273, 77] width 22 height 9
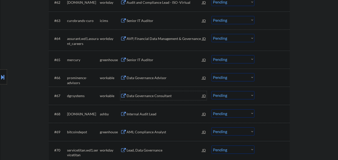
click at [149, 97] on div "Data Governance Consultant" at bounding box center [165, 96] width 76 height 5
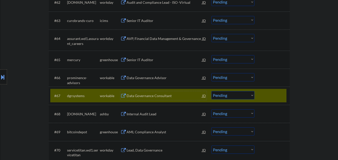
click at [240, 97] on select "Choose an option... Pending Applied Excluded (Questions) Excluded (Expired) Exc…" at bounding box center [232, 95] width 43 height 8
click at [211, 91] on select "Choose an option... Pending Applied Excluded (Questions) Excluded (Expired) Exc…" at bounding box center [232, 95] width 43 height 8
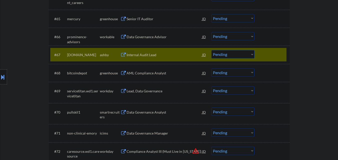
scroll to position [1418, 0]
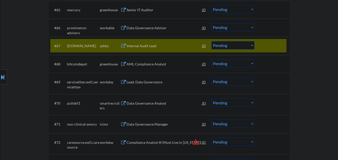
click at [163, 47] on div "Internal Audit Lead" at bounding box center [165, 46] width 76 height 5
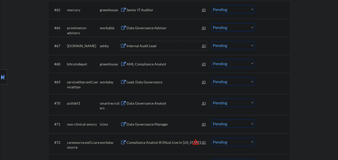
click at [238, 48] on select "Choose an option... Pending Applied Excluded (Questions) Excluded (Expired) Exc…" at bounding box center [232, 45] width 43 height 8
click at [211, 41] on select "Choose an option... Pending Applied Excluded (Questions) Excluded (Expired) Exc…" at bounding box center [232, 45] width 43 height 8
click at [154, 64] on div "AML Compliance Analyst" at bounding box center [165, 64] width 76 height 5
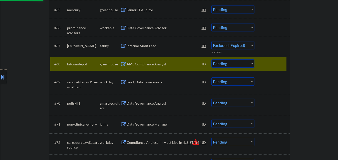
click at [271, 63] on div at bounding box center [273, 64] width 22 height 9
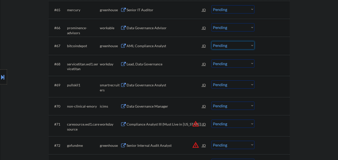
click at [248, 46] on select "Choose an option... Pending Applied Excluded (Questions) Excluded (Expired) Exc…" at bounding box center [232, 45] width 43 height 8
click at [211, 41] on select "Choose an option... Pending Applied Excluded (Questions) Excluded (Expired) Exc…" at bounding box center [232, 45] width 43 height 8
select select ""pending""
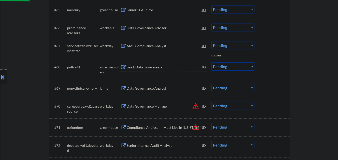
click at [161, 67] on div "Lead, Data Governance" at bounding box center [165, 67] width 76 height 5
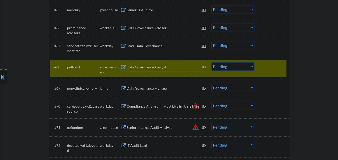
click at [232, 66] on select "Choose an option... Pending Applied Excluded (Questions) Excluded (Expired) Exc…" at bounding box center [232, 67] width 43 height 8
click at [211, 63] on select "Choose an option... Pending Applied Excluded (Questions) Excluded (Expired) Exc…" at bounding box center [232, 67] width 43 height 8
select select ""pending""
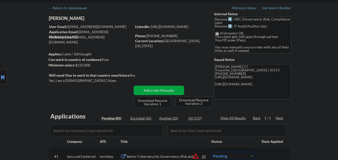
scroll to position [25, 0]
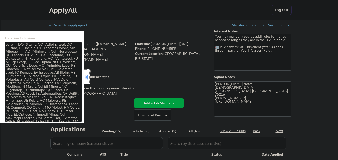
select select ""pending""
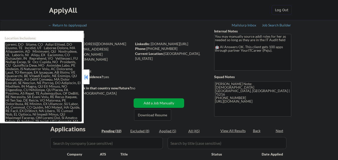
select select ""pending""
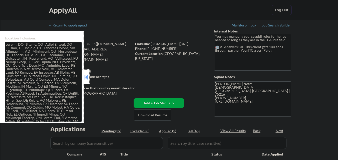
select select ""pending""
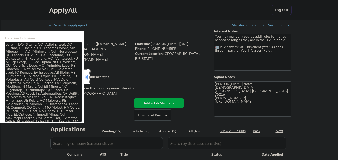
select select ""pending""
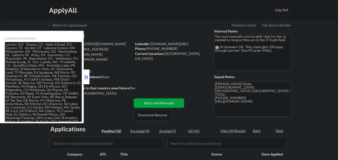
select select ""pending""
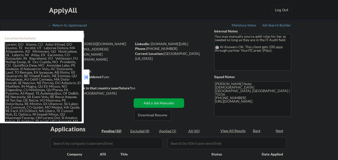
select select ""pending""
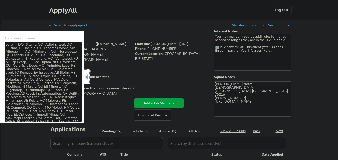
select select ""pending""
click at [86, 79] on button at bounding box center [86, 78] width 6 height 8
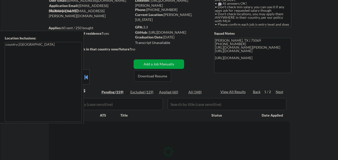
scroll to position [50, 0]
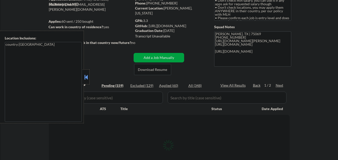
click at [86, 78] on button at bounding box center [86, 78] width 6 height 8
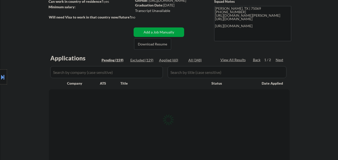
scroll to position [100, 0]
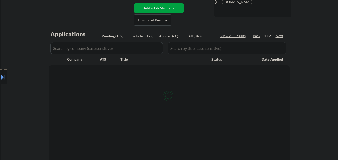
select select ""pending""
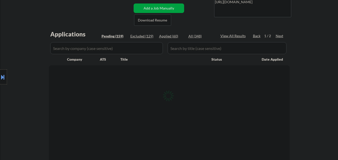
select select ""pending""
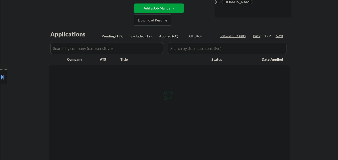
select select ""pending""
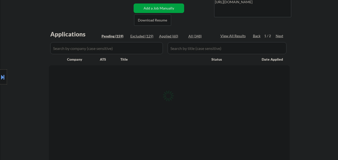
select select ""pending""
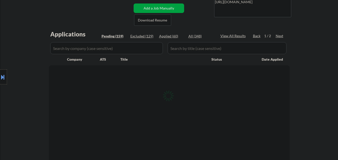
select select ""pending""
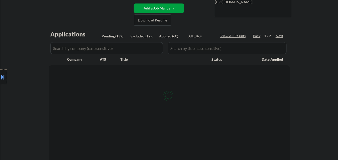
select select ""pending""
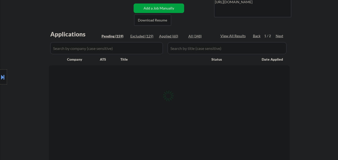
select select ""pending""
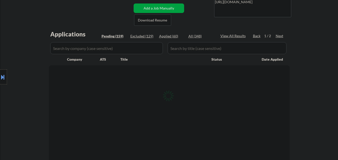
select select ""pending""
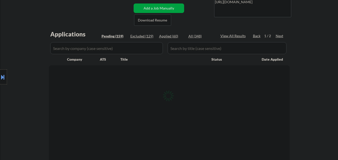
select select ""pending""
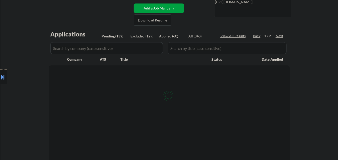
select select ""pending""
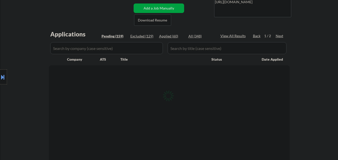
select select ""pending""
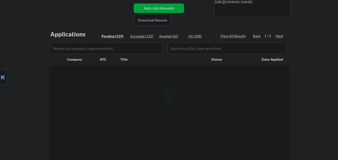
select select ""pending""
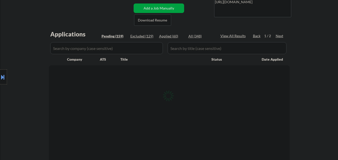
select select ""pending""
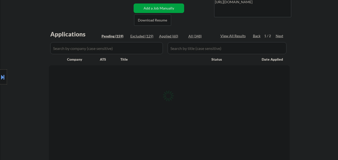
select select ""pending""
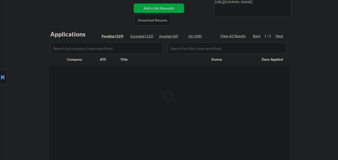
select select ""pending""
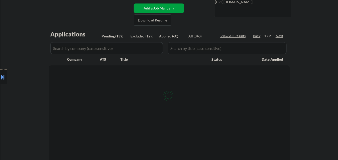
select select ""pending""
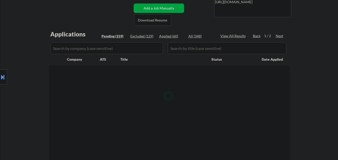
select select ""pending""
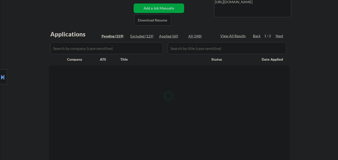
select select ""pending""
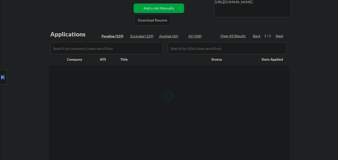
select select ""pending""
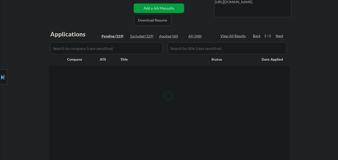
select select ""pending""
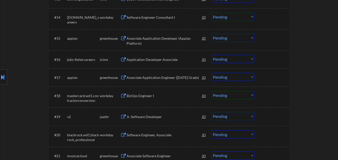
scroll to position [425, 0]
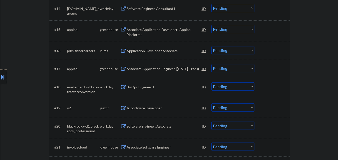
drag, startPoint x: 171, startPoint y: 77, endPoint x: 29, endPoint y: 110, distance: 146.1
click at [29, 110] on div "Location Inclusions: country:US" at bounding box center [45, 77] width 90 height 93
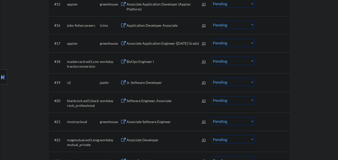
scroll to position [475, 0]
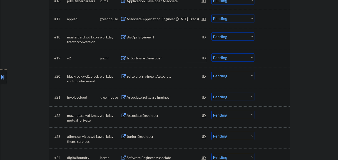
click at [168, 58] on div "Jr. Software Developer" at bounding box center [165, 58] width 76 height 5
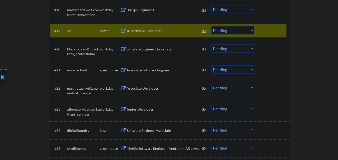
scroll to position [550, 0]
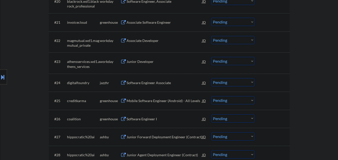
click at [163, 79] on div "Software Engineer Associate" at bounding box center [165, 82] width 76 height 9
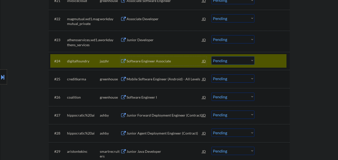
scroll to position [600, 0]
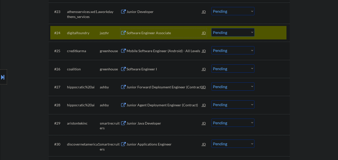
click at [167, 92] on div "#27 hippocratic%20ai ashby Junior Forward Deployment Engineer (Contract) JD Cho…" at bounding box center [168, 87] width 236 height 14
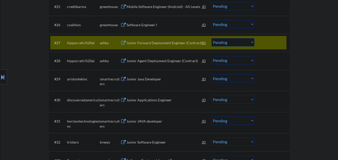
scroll to position [700, 0]
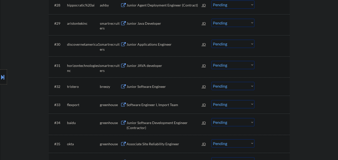
click at [164, 65] on div "Junior JAVA developer" at bounding box center [165, 65] width 76 height 5
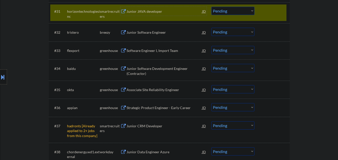
scroll to position [800, 0]
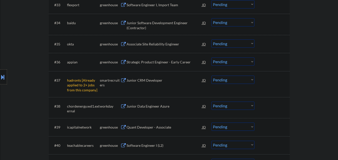
click at [156, 79] on div "Junior CRM Developer" at bounding box center [165, 80] width 76 height 5
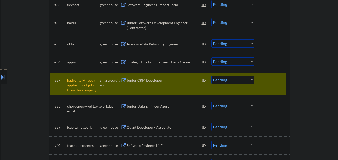
scroll to position [825, 0]
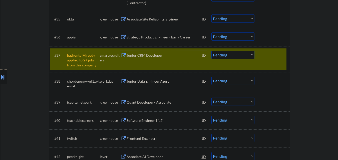
click at [237, 53] on select "Choose an option... Pending Applied Excluded (Questions) Excluded (Expired) Exc…" at bounding box center [232, 55] width 43 height 8
click at [251, 54] on select "Choose an option... Pending Applied Excluded (Questions) Excluded (Expired) Exc…" at bounding box center [232, 55] width 43 height 8
click at [211, 51] on select "Choose an option... Pending Applied Excluded (Questions) Excluded (Expired) Exc…" at bounding box center [232, 55] width 43 height 8
select select ""pending""
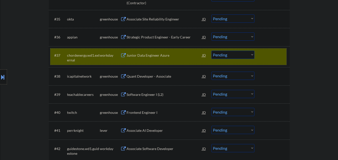
click at [269, 54] on div at bounding box center [273, 55] width 22 height 9
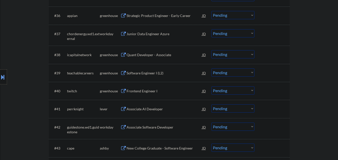
scroll to position [875, 0]
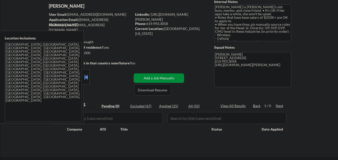
scroll to position [100, 0]
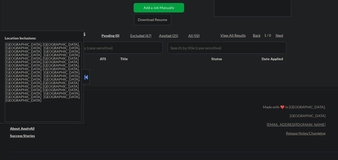
click at [87, 80] on button at bounding box center [86, 78] width 6 height 8
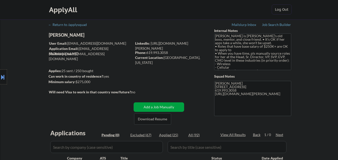
scroll to position [0, 0]
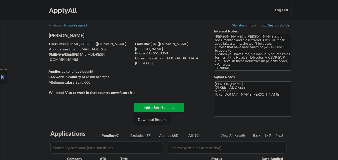
click at [282, 26] on div "Job Search Builder" at bounding box center [276, 26] width 29 height 4
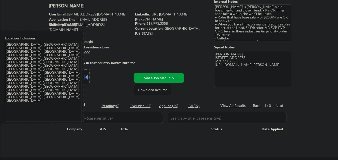
scroll to position [75, 0]
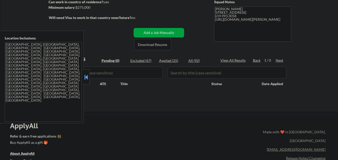
click at [85, 80] on button at bounding box center [86, 78] width 6 height 8
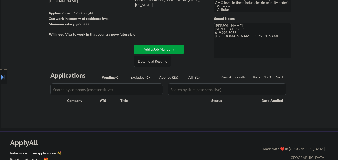
scroll to position [50, 0]
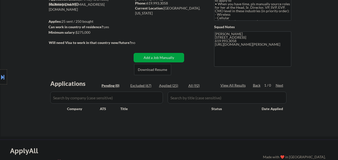
click at [0, 75] on button at bounding box center [3, 77] width 6 height 8
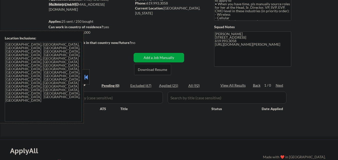
click at [9, 44] on textarea "[GEOGRAPHIC_DATA], [GEOGRAPHIC_DATA], [GEOGRAPHIC_DATA] [GEOGRAPHIC_DATA], [GEO…" at bounding box center [43, 82] width 77 height 80
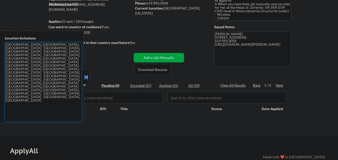
click at [8, 44] on textarea "[GEOGRAPHIC_DATA], [GEOGRAPHIC_DATA], [GEOGRAPHIC_DATA] [GEOGRAPHIC_DATA], [GEO…" at bounding box center [43, 82] width 77 height 80
drag, startPoint x: 8, startPoint y: 44, endPoint x: 14, endPoint y: 45, distance: 5.8
click at [14, 45] on textarea "[GEOGRAPHIC_DATA], [GEOGRAPHIC_DATA], [GEOGRAPHIC_DATA] [GEOGRAPHIC_DATA], [GEO…" at bounding box center [43, 82] width 77 height 80
click at [14, 44] on textarea "[GEOGRAPHIC_DATA], [GEOGRAPHIC_DATA], [GEOGRAPHIC_DATA] [GEOGRAPHIC_DATA], [GEO…" at bounding box center [43, 82] width 77 height 80
click at [167, 8] on div "Current Location: [GEOGRAPHIC_DATA], [US_STATE]" at bounding box center [170, 11] width 71 height 10
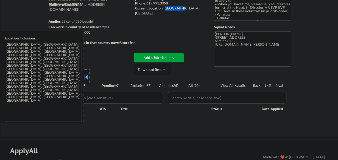
drag, startPoint x: 167, startPoint y: 8, endPoint x: 174, endPoint y: 9, distance: 6.8
click at [174, 9] on div "Current Location: [GEOGRAPHIC_DATA], [US_STATE]" at bounding box center [170, 11] width 71 height 10
copy div "San Diego"
click at [86, 76] on button at bounding box center [86, 78] width 6 height 8
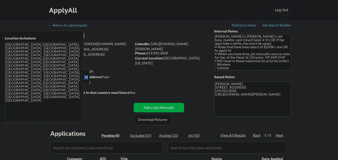
click at [86, 77] on button at bounding box center [86, 78] width 6 height 8
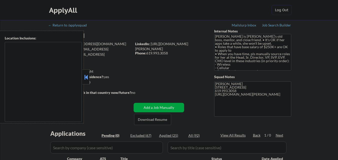
type textarea "[GEOGRAPHIC_DATA], [GEOGRAPHIC_DATA], [GEOGRAPHIC_DATA] [GEOGRAPHIC_DATA], [GEO…"
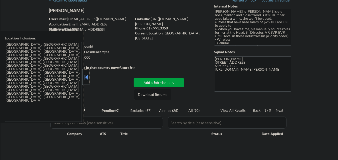
click at [83, 73] on div at bounding box center [86, 77] width 7 height 15
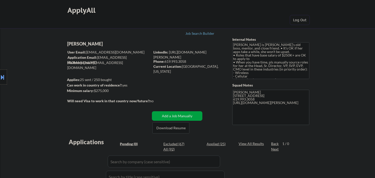
click at [94, 44] on div "[PERSON_NAME]" at bounding box center [118, 44] width 103 height 6
copy div "[PERSON_NAME]"
click at [184, 66] on div "Current Location: [GEOGRAPHIC_DATA], [US_STATE]" at bounding box center [189, 69] width 71 height 10
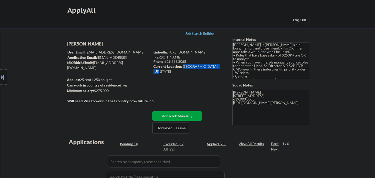
drag, startPoint x: 184, startPoint y: 66, endPoint x: 207, endPoint y: 66, distance: 23.0
click at [207, 66] on div "Current Location: [GEOGRAPHIC_DATA], [US_STATE]" at bounding box center [189, 69] width 71 height 10
copy div "[GEOGRAPHIC_DATA], [US_STATE]"
click at [0, 85] on div "Location Inclusions: [GEOGRAPHIC_DATA], [GEOGRAPHIC_DATA] [GEOGRAPHIC_DATA], [G…" at bounding box center [45, 77] width 90 height 93
click at [1, 80] on button at bounding box center [3, 77] width 6 height 8
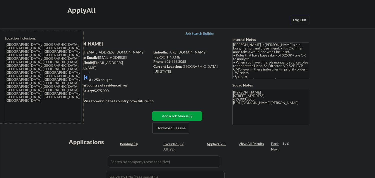
click at [55, 66] on textarea "[GEOGRAPHIC_DATA], [GEOGRAPHIC_DATA], [GEOGRAPHIC_DATA] [GEOGRAPHIC_DATA], [GEO…" at bounding box center [43, 82] width 77 height 80
click at [86, 75] on button at bounding box center [86, 78] width 6 height 8
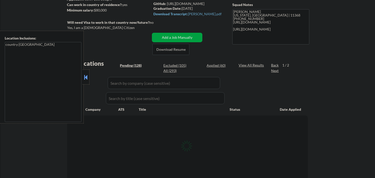
scroll to position [83, 0]
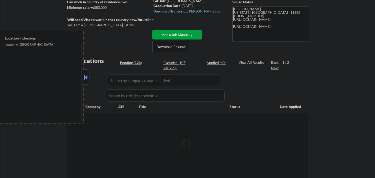
click at [86, 79] on button at bounding box center [86, 78] width 6 height 8
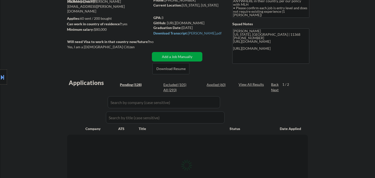
scroll to position [28, 0]
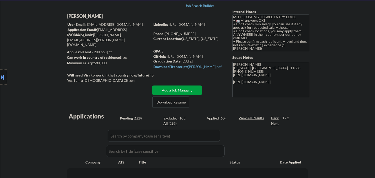
select select ""pending""
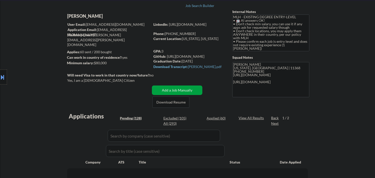
select select ""pending""
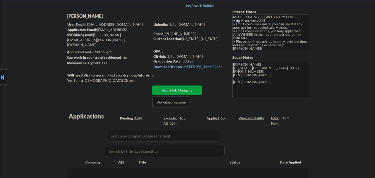
select select ""pending""
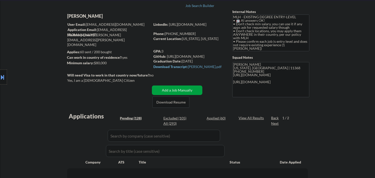
select select ""pending""
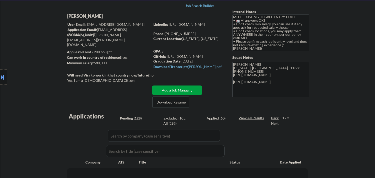
select select ""pending""
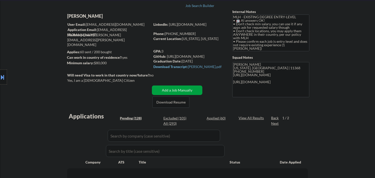
select select ""pending""
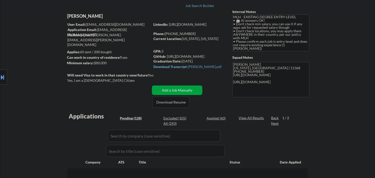
select select ""pending""
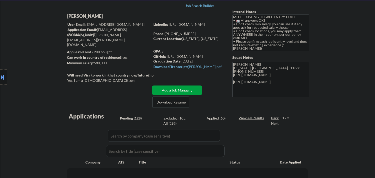
select select ""pending""
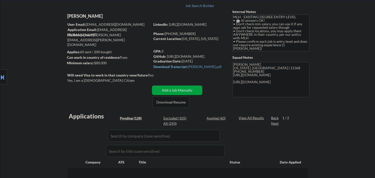
select select ""pending""
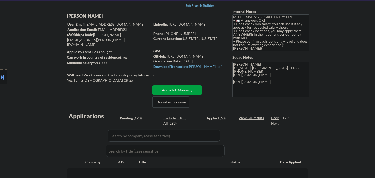
select select ""pending""
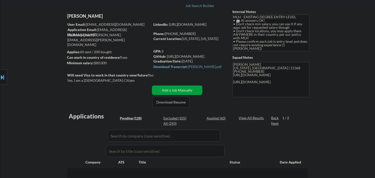
select select ""pending""
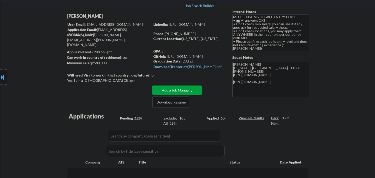
select select ""pending""
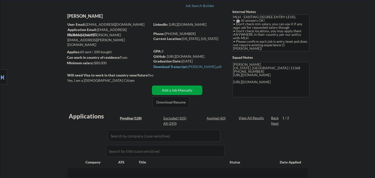
select select ""pending""
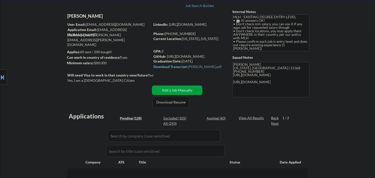
select select ""pending""
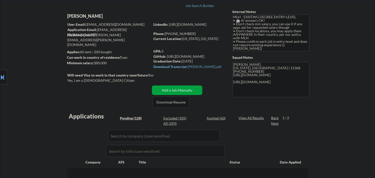
select select ""pending""
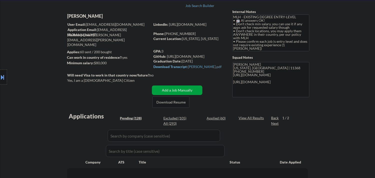
select select ""pending""
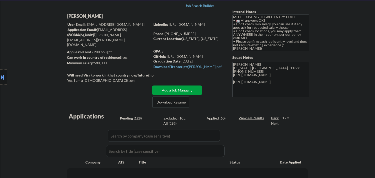
select select ""pending""
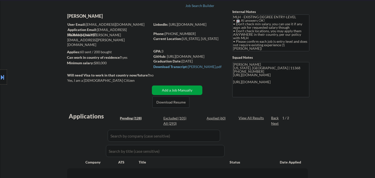
select select ""pending""
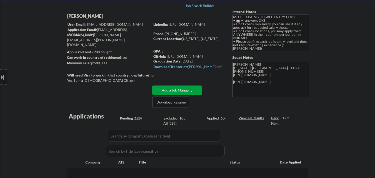
select select ""pending""
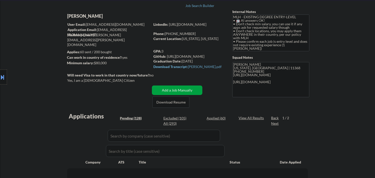
select select ""pending""
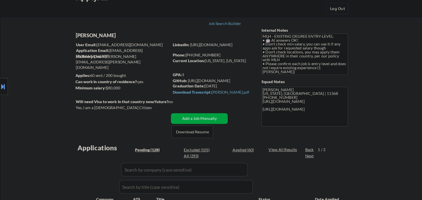
scroll to position [0, 0]
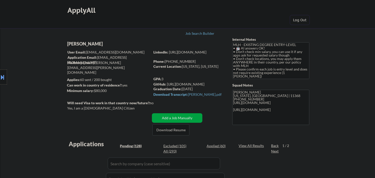
select select ""pending""
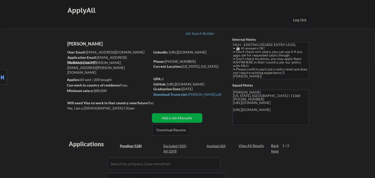
select select ""pending""
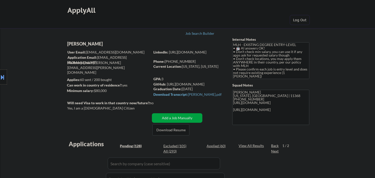
select select ""pending""
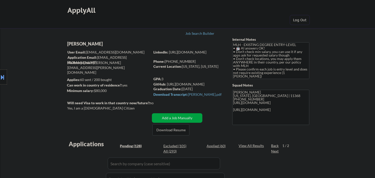
select select ""pending""
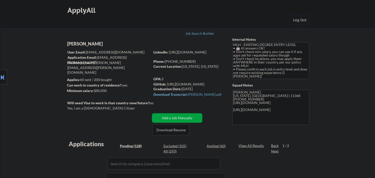
select select ""pending""
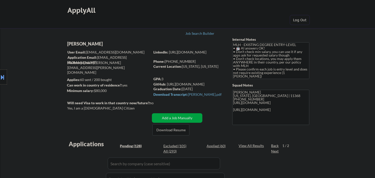
select select ""pending""
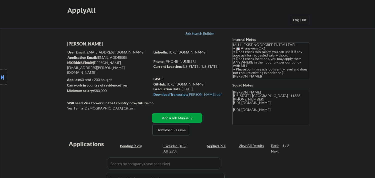
select select ""pending""
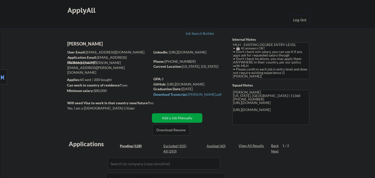
select select ""pending""
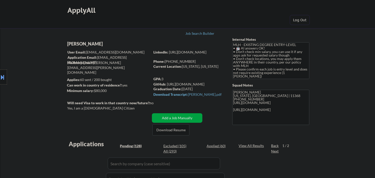
select select ""pending""
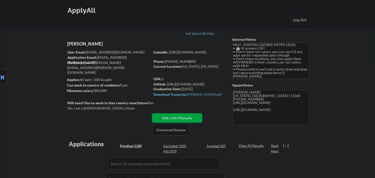
select select ""pending""
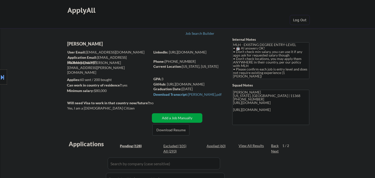
select select ""pending""
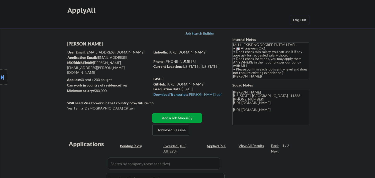
select select ""pending""
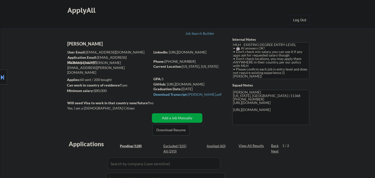
select select ""pending""
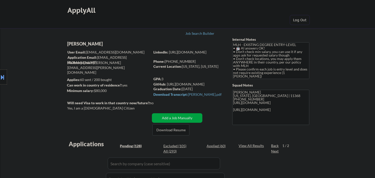
select select ""pending""
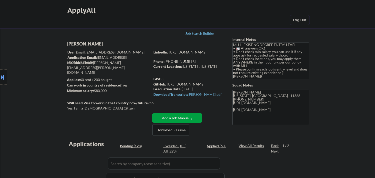
select select ""pending""
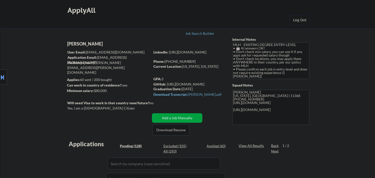
select select ""pending""
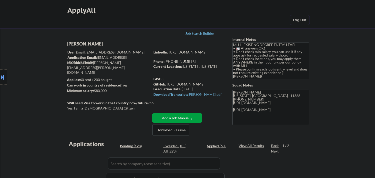
select select ""pending""
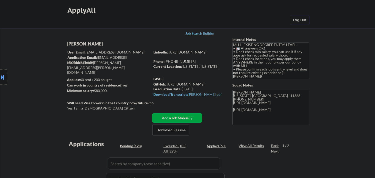
select select ""pending""
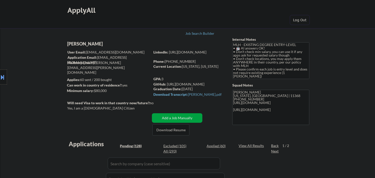
select select ""pending""
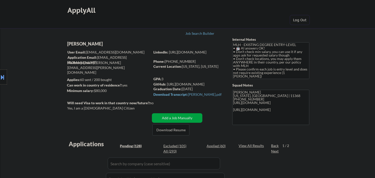
select select ""pending""
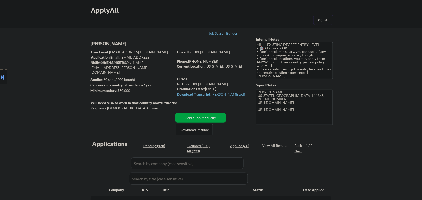
click at [119, 43] on div "Nathaniel Wolf" at bounding box center [142, 44] width 103 height 6
copy div "Nathaniel Wolf"
click at [209, 67] on div "Current Location: New York, New York" at bounding box center [212, 66] width 71 height 5
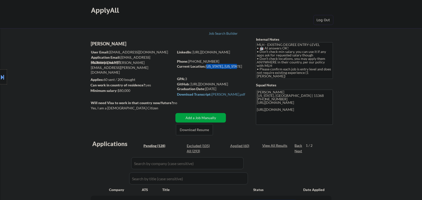
drag, startPoint x: 209, startPoint y: 67, endPoint x: 232, endPoint y: 67, distance: 22.5
click at [232, 67] on div "Current Location: New York, New York" at bounding box center [212, 66] width 71 height 5
copy div "New York, New York"
click at [239, 68] on div "Current Location: New York, New York" at bounding box center [212, 66] width 71 height 5
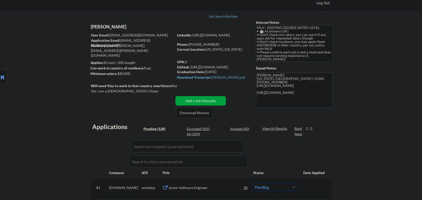
scroll to position [31, 0]
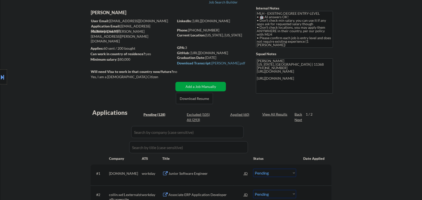
click at [0, 74] on button at bounding box center [3, 77] width 6 height 8
click at [82, 77] on div "Location Inclusions: country:US" at bounding box center [42, 77] width 84 height 93
click at [88, 79] on button at bounding box center [86, 78] width 6 height 8
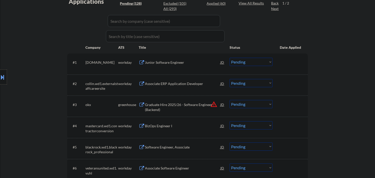
scroll to position [198, 0]
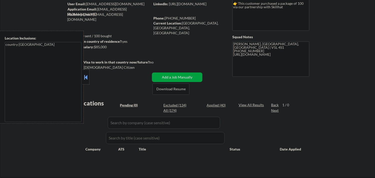
scroll to position [56, 0]
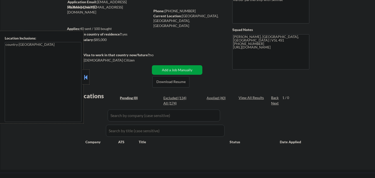
click at [88, 78] on button at bounding box center [86, 78] width 6 height 8
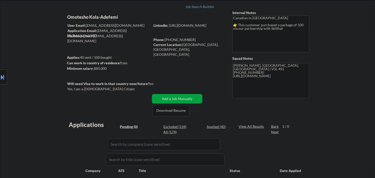
scroll to position [0, 0]
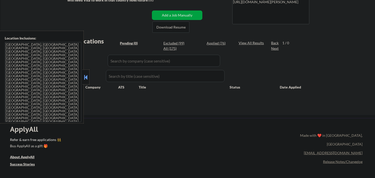
scroll to position [111, 0]
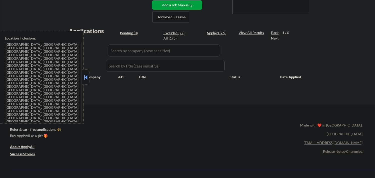
click at [86, 75] on button at bounding box center [86, 78] width 6 height 8
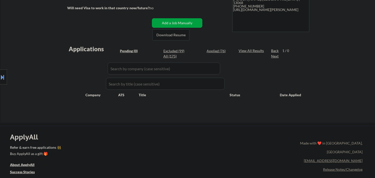
scroll to position [83, 0]
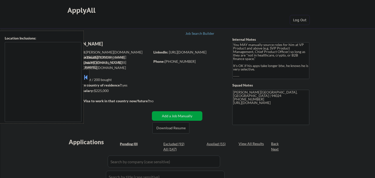
type textarea "[GEOGRAPHIC_DATA], [GEOGRAPHIC_DATA] [GEOGRAPHIC_DATA], [GEOGRAPHIC_DATA] [GEOG…"
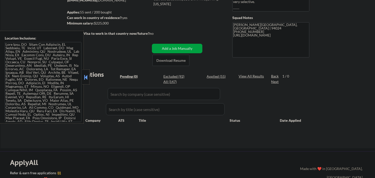
scroll to position [83, 0]
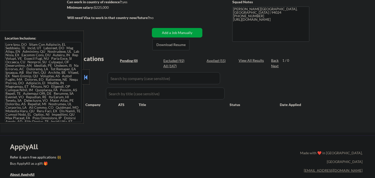
click at [84, 76] on button at bounding box center [86, 78] width 6 height 8
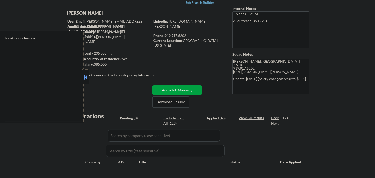
scroll to position [111, 0]
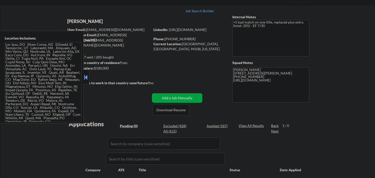
scroll to position [56, 0]
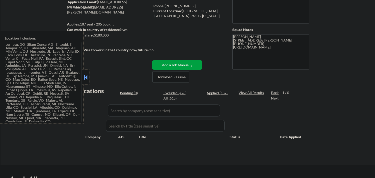
click at [87, 76] on button at bounding box center [86, 78] width 6 height 8
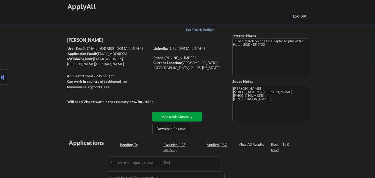
scroll to position [0, 0]
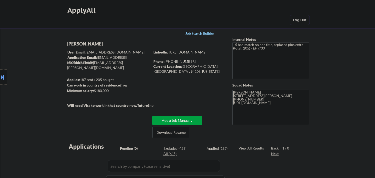
click at [194, 34] on div "Job Search Builder" at bounding box center [200, 34] width 29 height 4
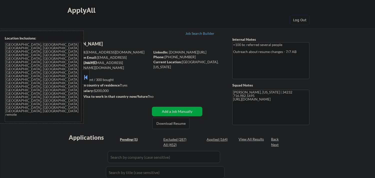
select select ""pending""
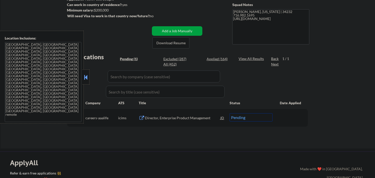
scroll to position [83, 0]
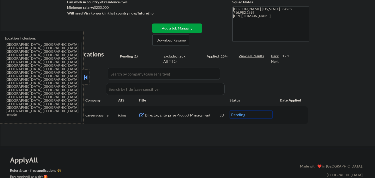
click at [86, 75] on button at bounding box center [86, 78] width 6 height 8
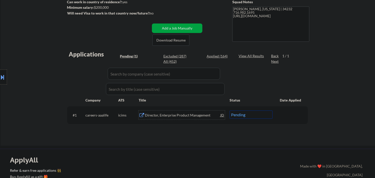
click at [173, 119] on div "Director, Enterprise Product Management" at bounding box center [183, 115] width 76 height 9
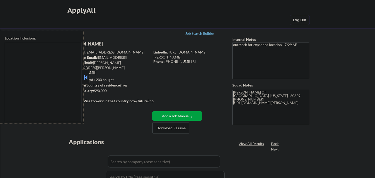
select select ""pending""
type textarea "[GEOGRAPHIC_DATA], [GEOGRAPHIC_DATA] [GEOGRAPHIC_DATA], [GEOGRAPHIC_DATA], [GEO…"
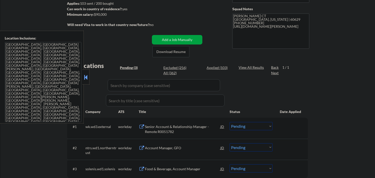
scroll to position [83, 0]
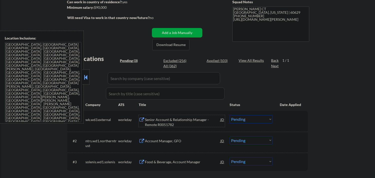
click at [192, 118] on div "Senior Account & Relationship Manager - Remote R0051782" at bounding box center [183, 122] width 76 height 10
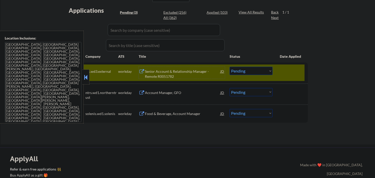
scroll to position [139, 0]
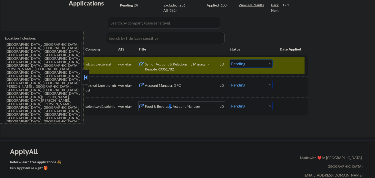
click at [170, 105] on div "Food & Beverage, Account Manager" at bounding box center [183, 106] width 76 height 5
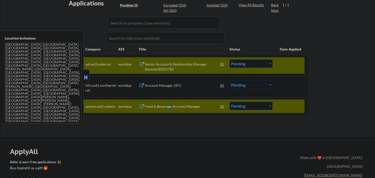
click at [86, 74] on button at bounding box center [86, 78] width 6 height 8
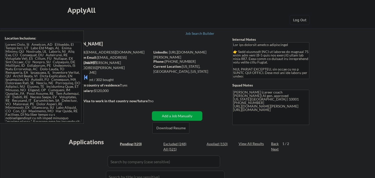
select select ""pending""
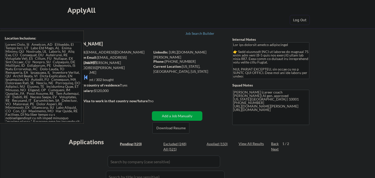
select select ""pending""
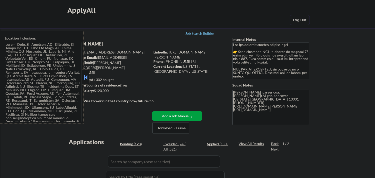
select select ""pending""
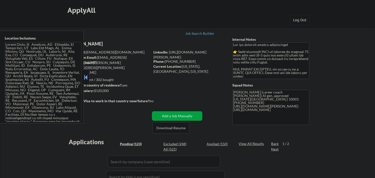
select select ""pending""
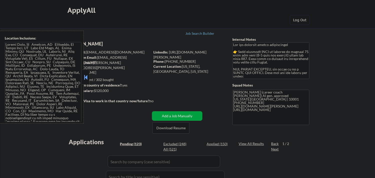
select select ""pending""
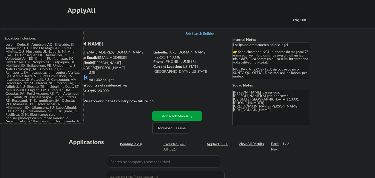
select select ""pending""
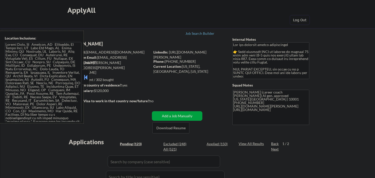
select select ""pending""
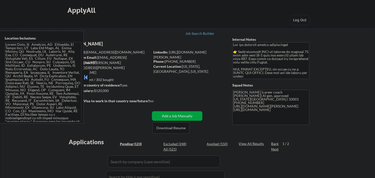
select select ""pending""
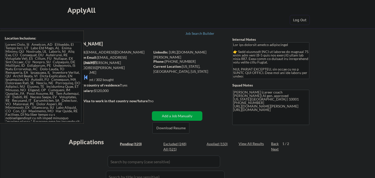
select select ""pending""
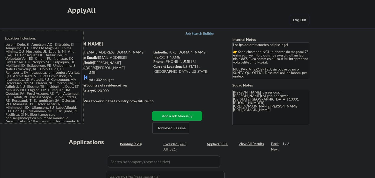
select select ""pending""
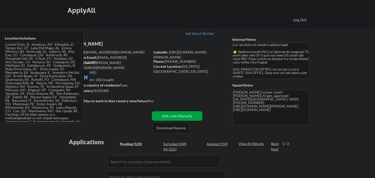
select select ""pending""
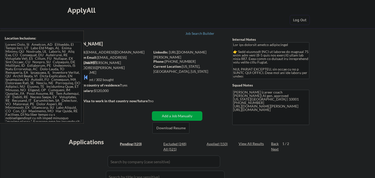
select select ""pending""
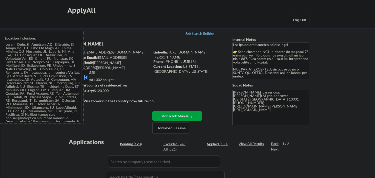
select select ""pending""
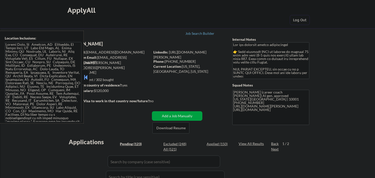
select select ""pending""
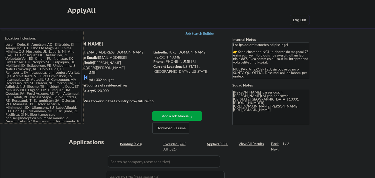
select select ""pending""
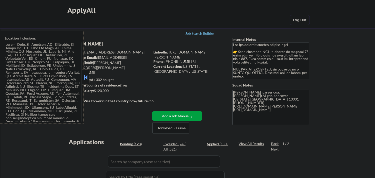
select select ""pending""
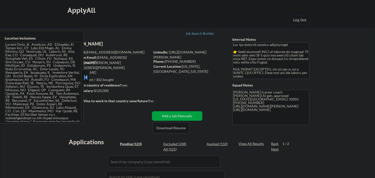
select select ""pending""
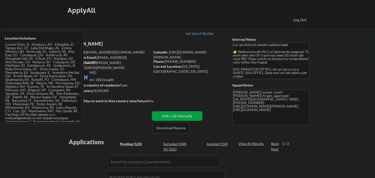
select select ""pending""
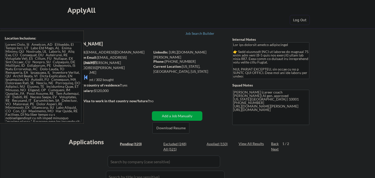
select select ""pending""
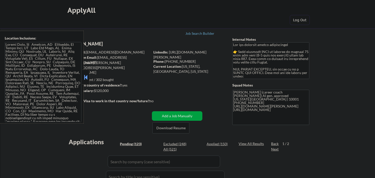
select select ""pending""
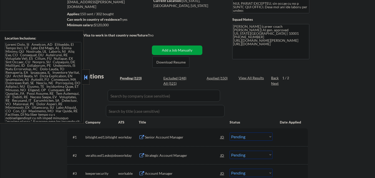
scroll to position [83, 0]
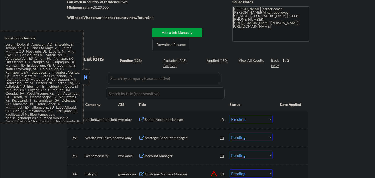
click at [85, 82] on div at bounding box center [86, 77] width 7 height 15
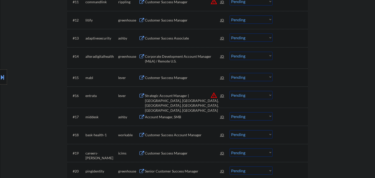
scroll to position [389, 0]
click at [193, 95] on div "Strategic Account Manager | [GEOGRAPHIC_DATA], [GEOGRAPHIC_DATA], [GEOGRAPHIC_D…" at bounding box center [183, 103] width 76 height 20
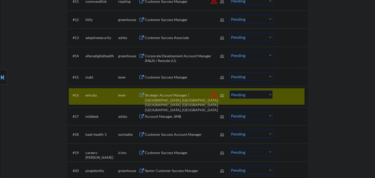
click at [0, 78] on button at bounding box center [3, 77] width 6 height 8
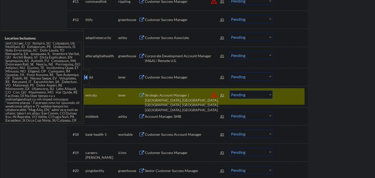
scroll to position [51, 0]
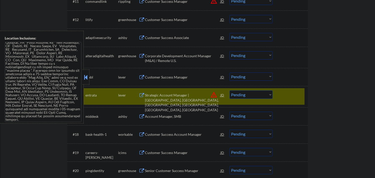
click at [82, 79] on div "Location Inclusions:" at bounding box center [42, 77] width 84 height 93
click at [256, 93] on select "Choose an option... Pending Applied Excluded (Questions) Excluded (Expired) Exc…" at bounding box center [251, 95] width 43 height 8
click at [230, 91] on select "Choose an option... Pending Applied Excluded (Questions) Excluded (Expired) Exc…" at bounding box center [251, 95] width 43 height 8
click at [256, 131] on select "Choose an option... Pending Applied Excluded (Questions) Excluded (Expired) Exc…" at bounding box center [251, 134] width 43 height 8
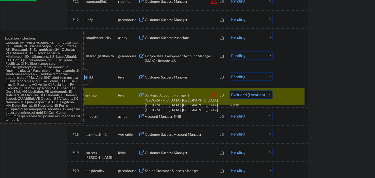
click at [86, 78] on button at bounding box center [86, 78] width 6 height 8
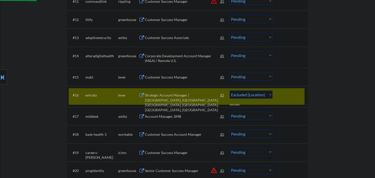
select select ""pending""
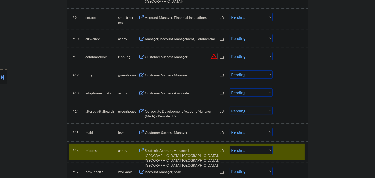
drag, startPoint x: 213, startPoint y: 56, endPoint x: 218, endPoint y: 57, distance: 5.1
click at [214, 56] on button "warning_amber" at bounding box center [214, 56] width 7 height 7
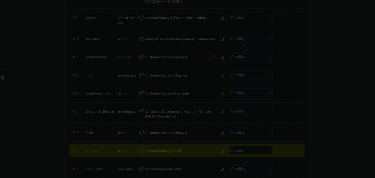
click at [332, 77] on div at bounding box center [187, 89] width 375 height 178
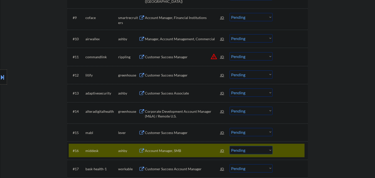
click at [214, 57] on button "warning_amber" at bounding box center [214, 56] width 7 height 7
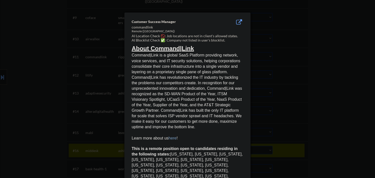
click at [319, 69] on div at bounding box center [187, 89] width 375 height 178
click at [295, 146] on div at bounding box center [291, 150] width 22 height 9
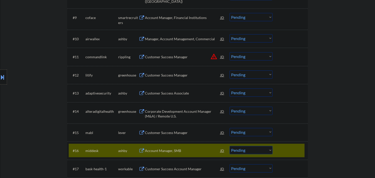
scroll to position [167, 0]
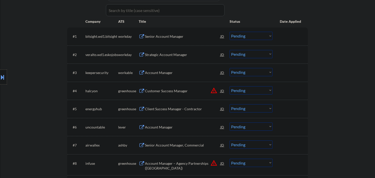
select select ""pending""
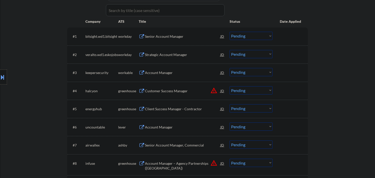
select select ""pending""
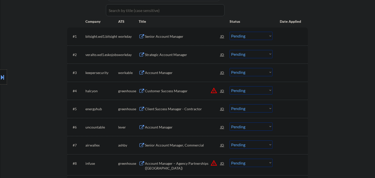
select select ""pending""
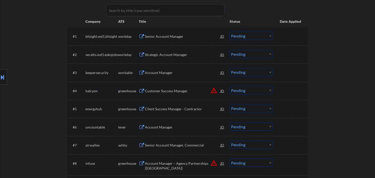
select select ""pending""
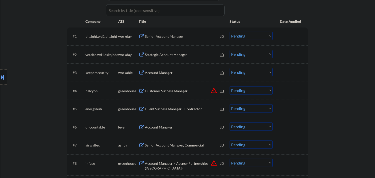
select select ""pending""
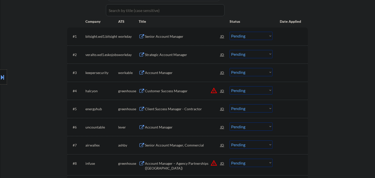
select select ""pending""
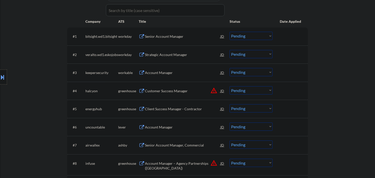
select select ""pending""
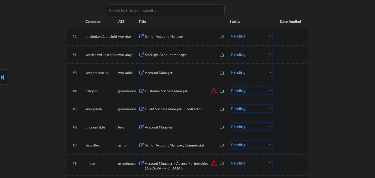
select select ""pending""
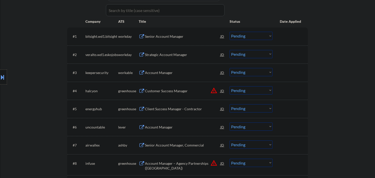
select select ""pending""
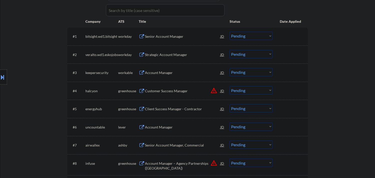
select select ""pending""
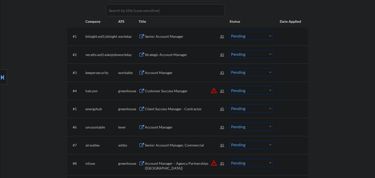
select select ""pending""
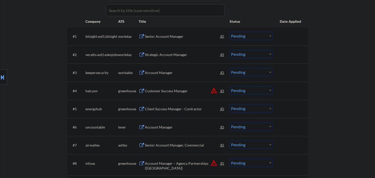
select select ""pending""
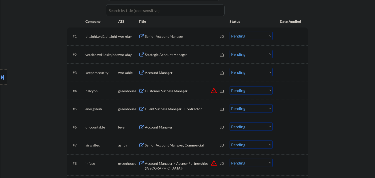
select select ""pending""
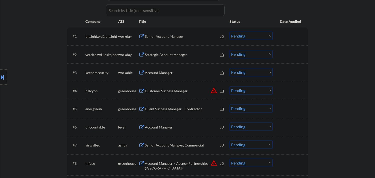
select select ""pending""
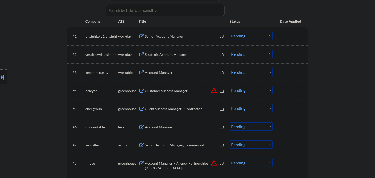
select select ""pending""
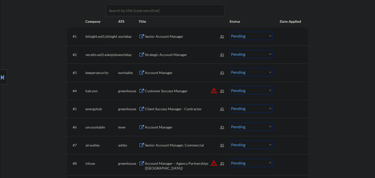
select select ""pending""
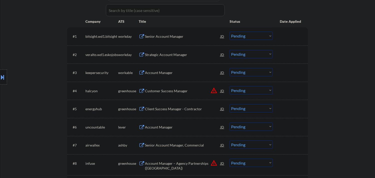
select select ""pending""
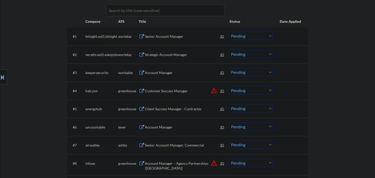
select select ""pending""
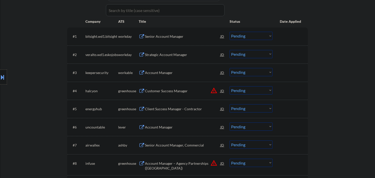
select select ""pending""
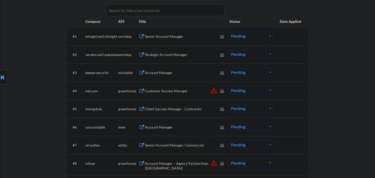
select select ""pending""
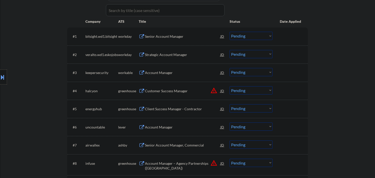
select select ""pending""
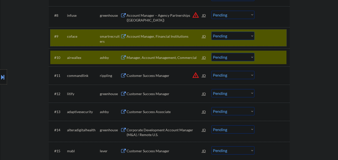
scroll to position [0, 0]
click at [287, 58] on div "#10 airwallex [PERSON_NAME] Manager, Account Management, Commercial JD Choose a…" at bounding box center [169, 58] width 241 height 18
click at [281, 39] on div at bounding box center [273, 36] width 22 height 9
click at [196, 16] on button "warning_amber" at bounding box center [195, 15] width 7 height 7
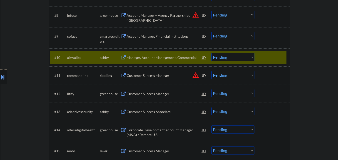
scroll to position [260, 0]
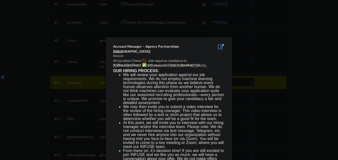
click at [315, 47] on div at bounding box center [169, 80] width 338 height 160
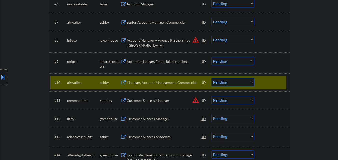
click at [245, 40] on select "Choose an option... Pending Applied Excluded (Questions) Excluded (Expired) Exc…" at bounding box center [232, 40] width 43 height 8
click at [211, 36] on select "Choose an option... Pending Applied Excluded (Questions) Excluded (Expired) Exc…" at bounding box center [232, 40] width 43 height 8
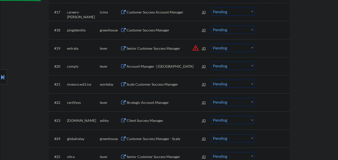
scroll to position [461, 0]
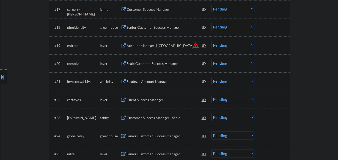
click at [194, 44] on button "warning_amber" at bounding box center [195, 45] width 7 height 7
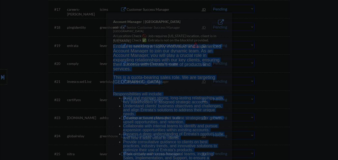
click at [194, 44] on div "Account Manager | [GEOGRAPHIC_DATA] entrata [GEOGRAPHIC_DATA] AI Location Check…" at bounding box center [169, 133] width 126 height 241
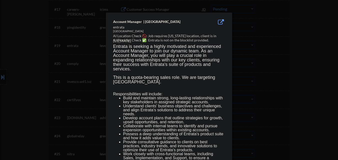
drag, startPoint x: 292, startPoint y: 47, endPoint x: 289, endPoint y: 50, distance: 4.6
click at [292, 47] on div at bounding box center [169, 80] width 338 height 160
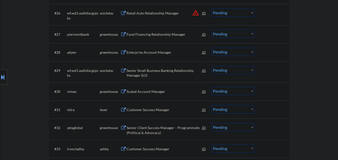
scroll to position [611, 0]
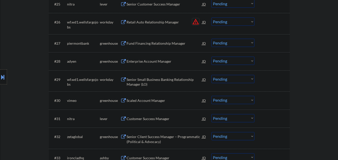
click at [195, 23] on button "warning_amber" at bounding box center [195, 21] width 7 height 7
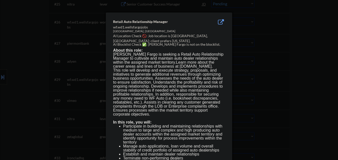
click at [269, 33] on div at bounding box center [169, 80] width 338 height 160
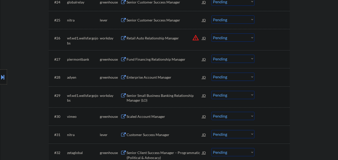
scroll to position [586, 0]
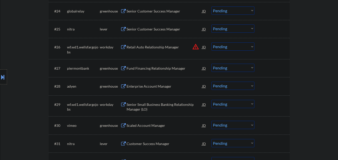
click at [1, 75] on button at bounding box center [3, 77] width 6 height 8
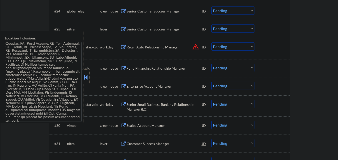
scroll to position [51, 0]
click at [88, 81] on button at bounding box center [86, 78] width 6 height 8
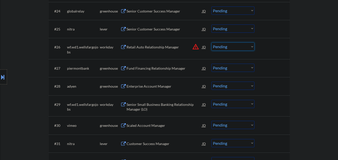
drag, startPoint x: 248, startPoint y: 46, endPoint x: 249, endPoint y: 51, distance: 4.5
click at [249, 46] on select "Choose an option... Pending Applied Excluded (Questions) Excluded (Expired) Exc…" at bounding box center [232, 47] width 43 height 8
click at [211, 43] on select "Choose an option... Pending Applied Excluded (Questions) Excluded (Expired) Exc…" at bounding box center [232, 47] width 43 height 8
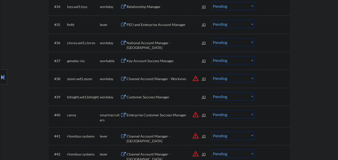
scroll to position [786, 0]
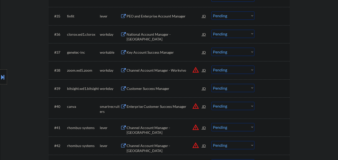
click at [166, 65] on div "#38 zoom.wd5.zoom workday Channel Account Manager - Workvivo JD warning_amber C…" at bounding box center [168, 71] width 236 height 14
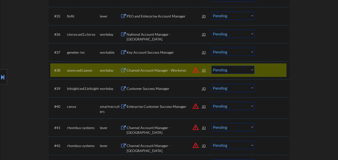
click at [165, 70] on div "Channel Account Manager - Workvivo" at bounding box center [165, 70] width 76 height 5
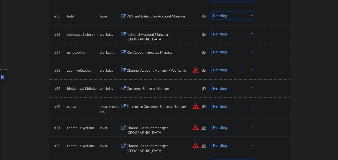
scroll to position [836, 0]
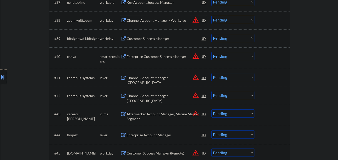
click at [196, 20] on button "warning_amber" at bounding box center [195, 20] width 7 height 7
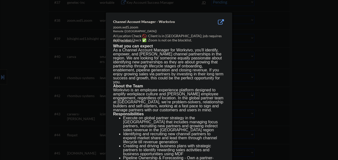
click at [23, 109] on div at bounding box center [169, 80] width 338 height 160
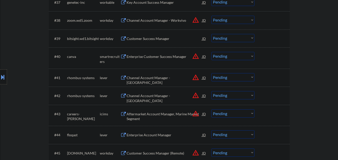
click at [0, 78] on button at bounding box center [3, 77] width 6 height 8
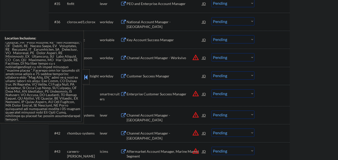
scroll to position [786, 0]
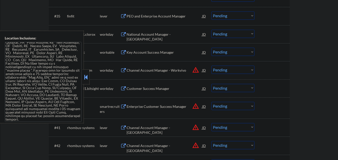
click at [86, 74] on button at bounding box center [86, 78] width 6 height 8
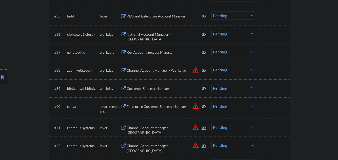
drag, startPoint x: 237, startPoint y: 74, endPoint x: 240, endPoint y: 73, distance: 3.4
click at [237, 74] on select "Choose an option... Pending Applied Excluded (Questions) Excluded (Expired) Exc…" at bounding box center [232, 70] width 43 height 8
click at [211, 66] on select "Choose an option... Pending Applied Excluded (Questions) Excluded (Expired) Exc…" at bounding box center [232, 70] width 43 height 8
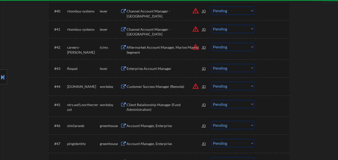
scroll to position [886, 0]
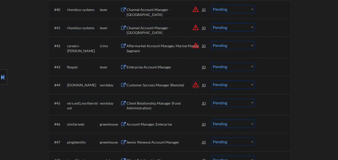
click at [196, 85] on button "warning_amber" at bounding box center [195, 84] width 7 height 7
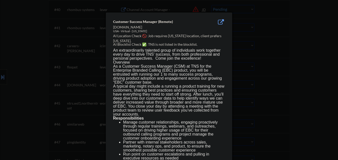
click at [286, 75] on div at bounding box center [169, 80] width 338 height 160
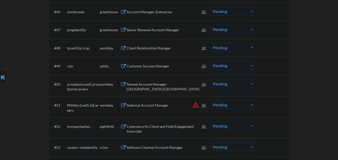
scroll to position [1011, 0]
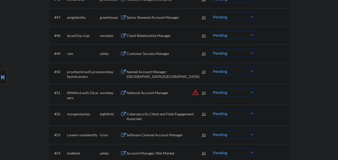
click at [194, 92] on button "warning_amber" at bounding box center [195, 92] width 7 height 7
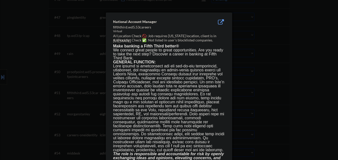
click at [267, 85] on div at bounding box center [169, 80] width 338 height 160
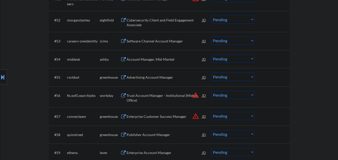
scroll to position [1111, 0]
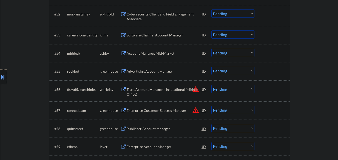
click at [196, 91] on button "warning_amber" at bounding box center [195, 89] width 7 height 7
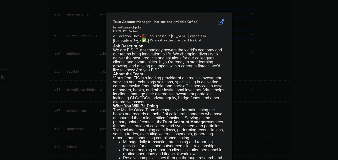
click at [261, 103] on div at bounding box center [169, 80] width 338 height 160
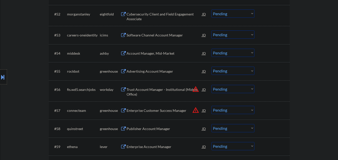
click at [0, 76] on button at bounding box center [3, 77] width 6 height 8
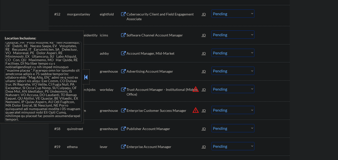
click at [85, 82] on div at bounding box center [86, 77] width 7 height 15
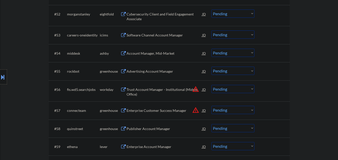
click at [239, 91] on select "Choose an option... Pending Applied Excluded (Questions) Excluded (Expired) Exc…" at bounding box center [232, 89] width 43 height 8
click at [211, 85] on select "Choose an option... Pending Applied Excluded (Questions) Excluded (Expired) Exc…" at bounding box center [232, 89] width 43 height 8
click at [195, 110] on button "warning_amber" at bounding box center [195, 110] width 7 height 7
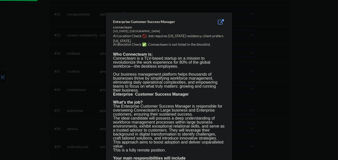
click at [276, 108] on div at bounding box center [169, 80] width 338 height 160
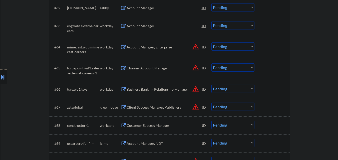
scroll to position [1311, 0]
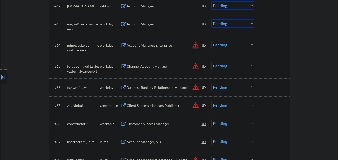
click at [194, 44] on button "warning_amber" at bounding box center [195, 45] width 7 height 7
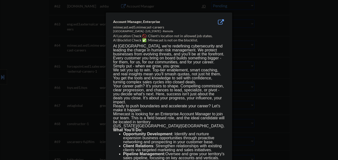
click at [260, 56] on div at bounding box center [169, 80] width 338 height 160
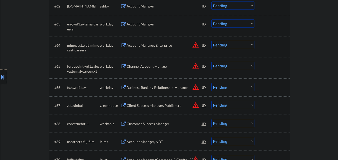
click at [196, 45] on button "warning_amber" at bounding box center [195, 45] width 7 height 7
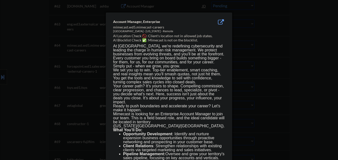
click at [0, 54] on div at bounding box center [169, 80] width 338 height 160
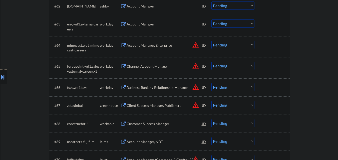
click at [0, 76] on button at bounding box center [3, 77] width 6 height 8
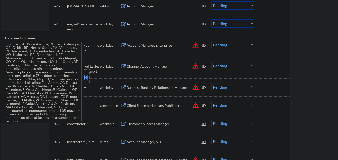
scroll to position [51, 0]
click at [86, 80] on button at bounding box center [86, 78] width 6 height 8
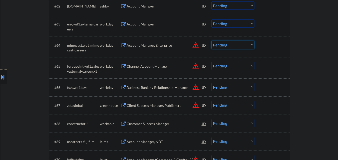
click at [249, 46] on select "Choose an option... Pending Applied Excluded (Questions) Excluded (Expired) Exc…" at bounding box center [232, 45] width 43 height 8
click at [211, 41] on select "Choose an option... Pending Applied Excluded (Questions) Excluded (Expired) Exc…" at bounding box center [232, 45] width 43 height 8
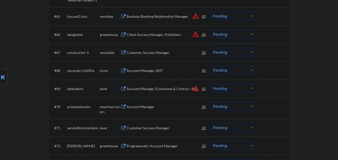
scroll to position [1386, 0]
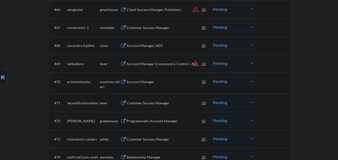
click at [196, 64] on button "warning_amber" at bounding box center [195, 63] width 7 height 7
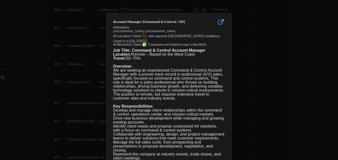
click at [232, 68] on div at bounding box center [169, 80] width 338 height 160
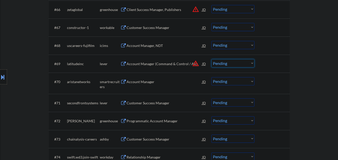
click at [236, 65] on select "Choose an option... Pending Applied Excluded (Questions) Excluded (Expired) Exc…" at bounding box center [232, 63] width 43 height 8
click at [211, 59] on select "Choose an option... Pending Applied Excluded (Questions) Excluded (Expired) Exc…" at bounding box center [232, 63] width 43 height 8
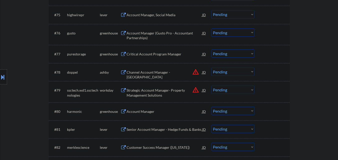
scroll to position [1561, 0]
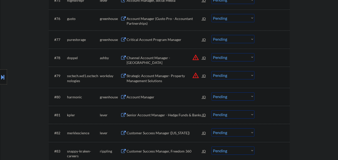
click at [166, 58] on div "Channel Account Manager - [GEOGRAPHIC_DATA]" at bounding box center [165, 61] width 76 height 10
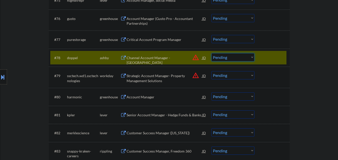
drag, startPoint x: 235, startPoint y: 58, endPoint x: 237, endPoint y: 61, distance: 3.9
click at [235, 58] on select "Choose an option... Pending Applied Excluded (Questions) Excluded (Expired) Exc…" at bounding box center [232, 57] width 43 height 8
click at [211, 53] on select "Choose an option... Pending Applied Excluded (Questions) Excluded (Expired) Exc…" at bounding box center [232, 57] width 43 height 8
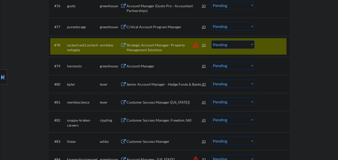
scroll to position [1586, 0]
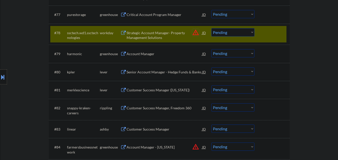
click at [196, 33] on button "warning_amber" at bounding box center [195, 32] width 7 height 7
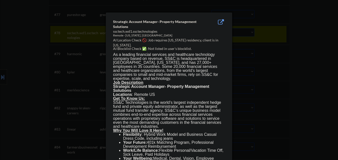
click at [254, 33] on div at bounding box center [169, 80] width 338 height 160
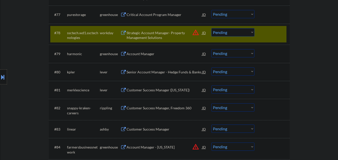
click at [247, 31] on select "Choose an option... Pending Applied Excluded (Questions) Excluded (Expired) Exc…" at bounding box center [232, 32] width 43 height 8
click at [211, 28] on select "Choose an option... Pending Applied Excluded (Questions) Excluded (Expired) Exc…" at bounding box center [232, 32] width 43 height 8
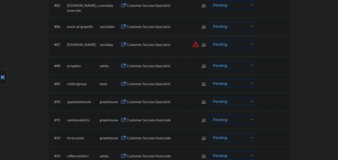
scroll to position [1761, 0]
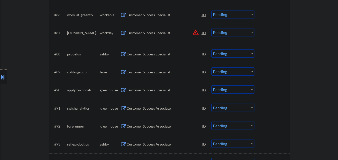
click at [193, 33] on button "warning_amber" at bounding box center [195, 32] width 7 height 7
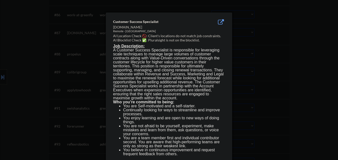
click at [252, 44] on div at bounding box center [169, 80] width 338 height 160
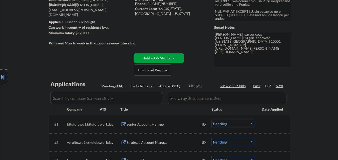
scroll to position [50, 0]
click at [277, 87] on div "Next" at bounding box center [280, 85] width 8 height 5
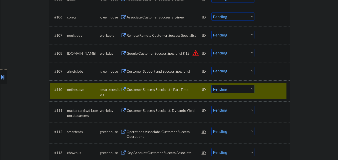
scroll to position [275, 0]
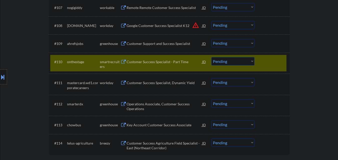
click at [195, 23] on button "warning_amber" at bounding box center [195, 25] width 7 height 7
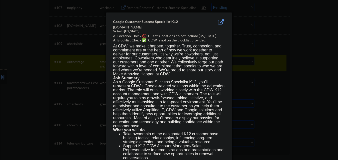
click at [254, 28] on div at bounding box center [169, 80] width 338 height 160
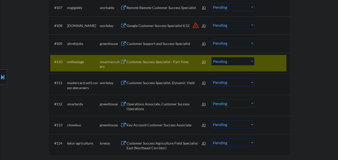
click at [246, 24] on select "Choose an option... Pending Applied Excluded (Questions) Excluded (Expired) Exc…" at bounding box center [232, 25] width 43 height 8
click at [211, 21] on select "Choose an option... Pending Applied Excluded (Questions) Excluded (Expired) Exc…" at bounding box center [232, 25] width 43 height 8
click at [168, 64] on div "Customer Success Specialist - Part Time" at bounding box center [165, 62] width 76 height 5
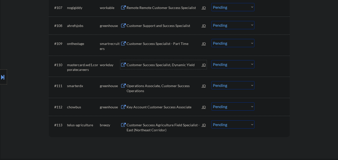
click at [242, 45] on select "Choose an option... Pending Applied Excluded (Questions) Excluded (Expired) Exc…" at bounding box center [232, 43] width 43 height 8
click at [211, 39] on select "Choose an option... Pending Applied Excluded (Questions) Excluded (Expired) Exc…" at bounding box center [232, 43] width 43 height 8
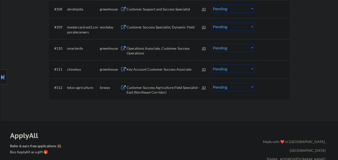
scroll to position [300, 0]
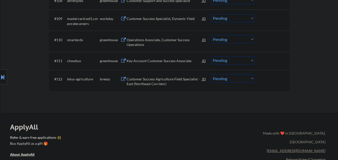
click at [177, 79] on div "Customer Success Agriculture Field Specialist - East (Northeast Corridor)" at bounding box center [165, 82] width 76 height 10
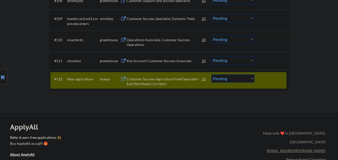
click at [279, 75] on div at bounding box center [273, 79] width 22 height 9
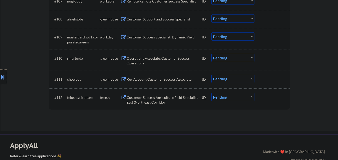
scroll to position [250, 0]
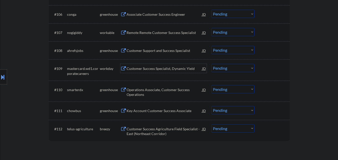
click at [164, 70] on div "Customer Success Specialist, Dynamic Yield" at bounding box center [165, 68] width 76 height 5
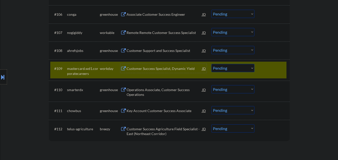
click at [269, 67] on div at bounding box center [273, 68] width 22 height 9
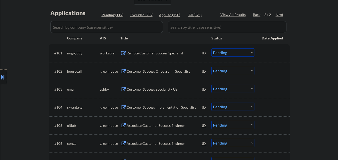
scroll to position [100, 0]
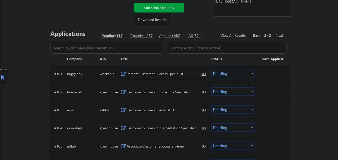
click at [157, 73] on div "Remote Customer Success Specialist" at bounding box center [165, 74] width 76 height 5
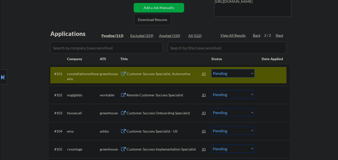
click at [268, 75] on div at bounding box center [273, 73] width 22 height 9
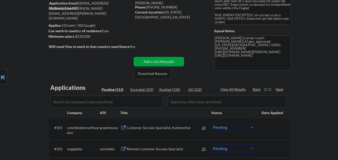
scroll to position [50, 0]
